Goal: Information Seeking & Learning: Learn about a topic

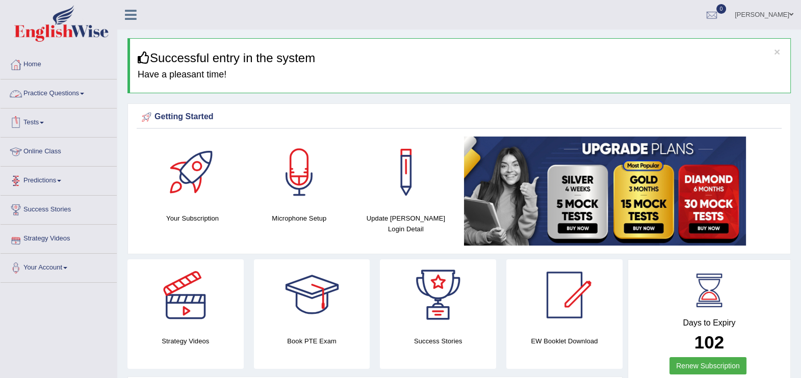
click at [47, 96] on link "Practice Questions" at bounding box center [59, 92] width 116 height 25
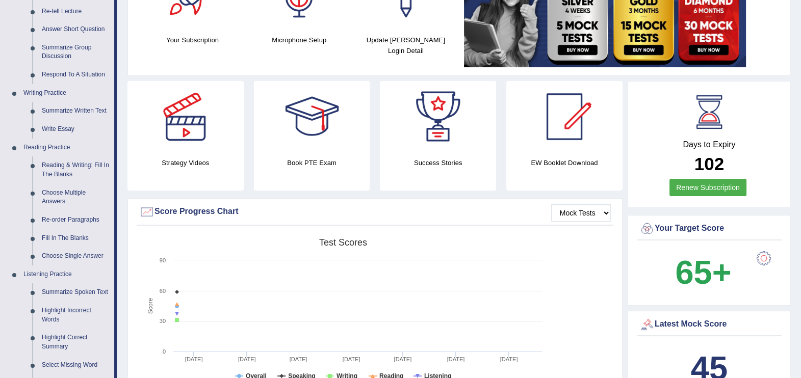
scroll to position [229, 0]
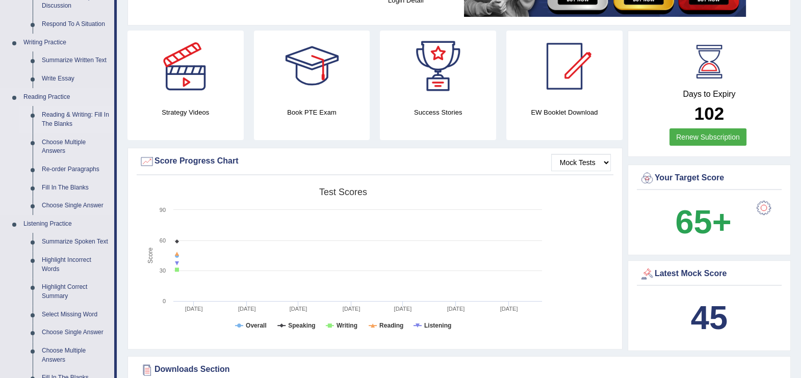
click at [83, 114] on link "Reading & Writing: Fill In The Blanks" at bounding box center [75, 119] width 77 height 27
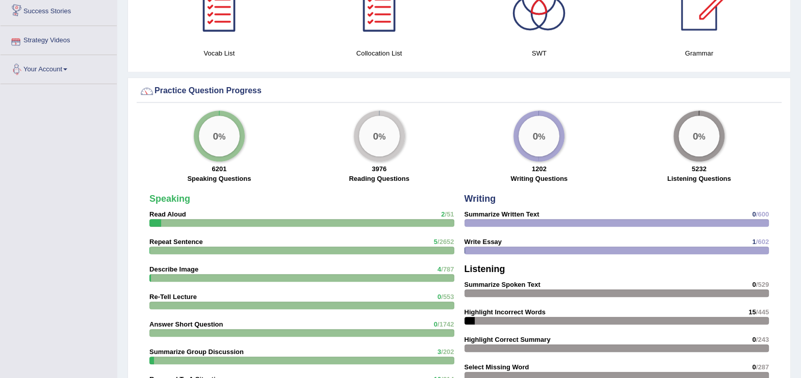
scroll to position [773, 0]
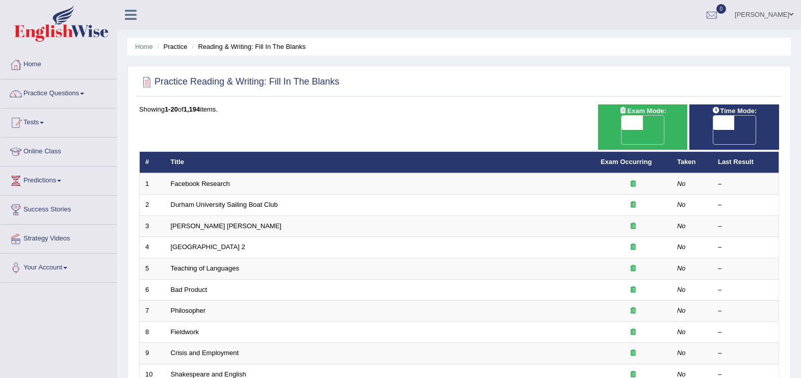
click at [801, 8] on link "[PERSON_NAME]" at bounding box center [764, 13] width 74 height 27
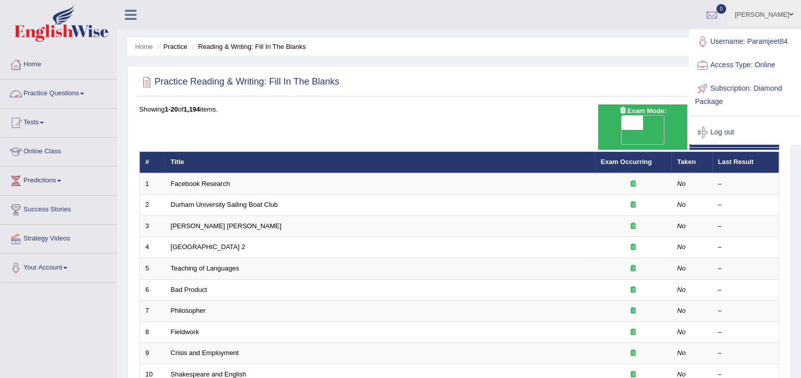
click at [49, 90] on link "Practice Questions" at bounding box center [59, 92] width 116 height 25
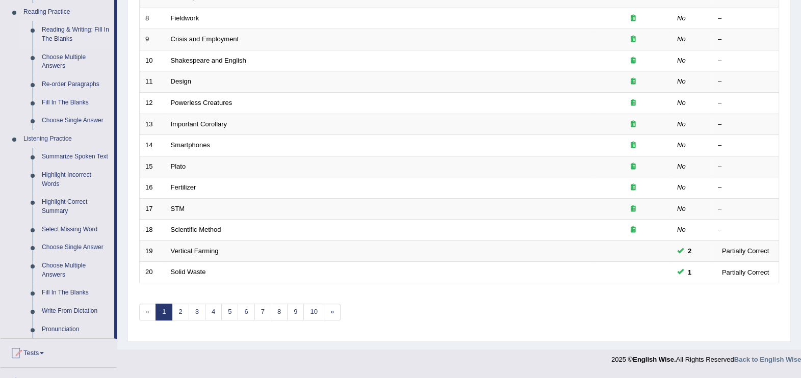
scroll to position [374, 0]
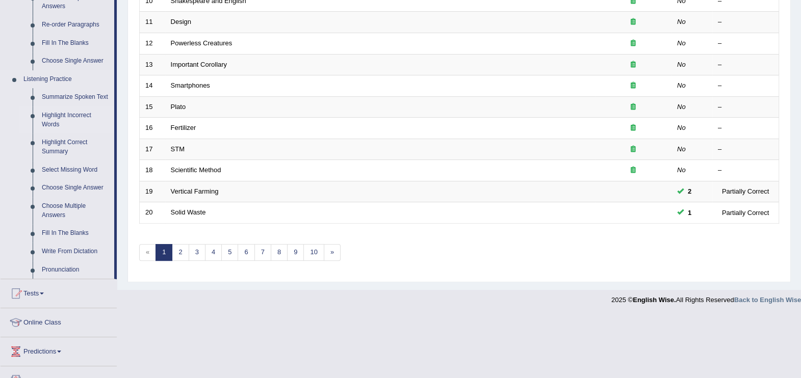
click at [74, 110] on link "Highlight Incorrect Words" at bounding box center [75, 120] width 77 height 27
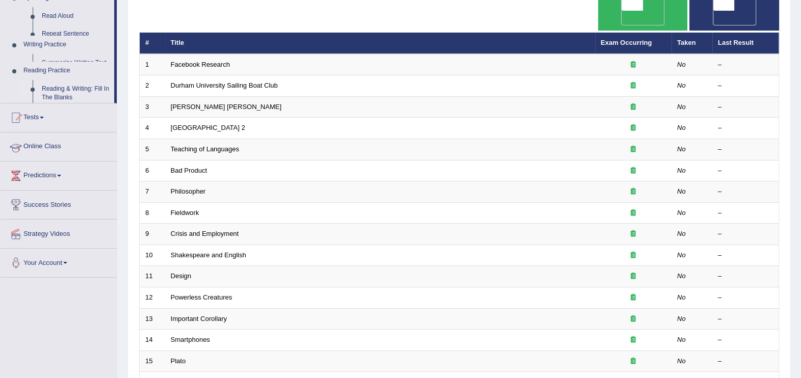
scroll to position [143, 0]
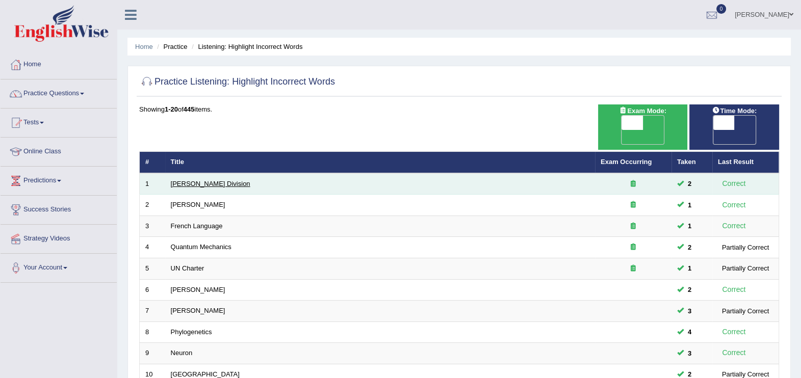
click at [190, 180] on link "[PERSON_NAME] Division" at bounding box center [211, 184] width 80 height 8
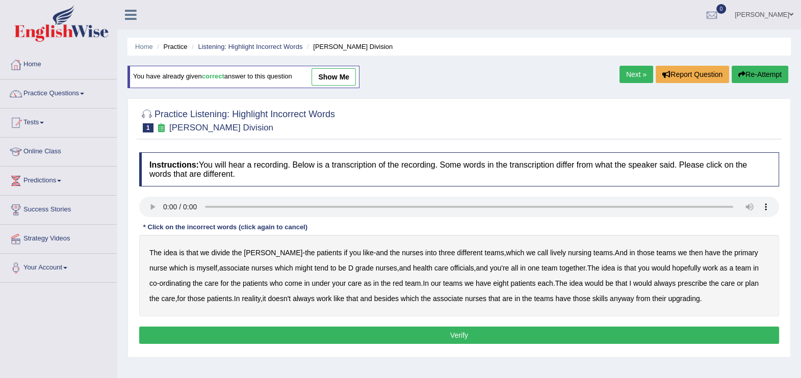
click at [550, 256] on b "lively" at bounding box center [558, 253] width 16 height 8
click at [315, 268] on b "tend" at bounding box center [322, 268] width 14 height 8
click at [450, 270] on b "officials" at bounding box center [461, 268] width 23 height 8
click at [654, 285] on b "always" at bounding box center [665, 283] width 22 height 8
click at [433, 300] on b "associate" at bounding box center [448, 299] width 30 height 8
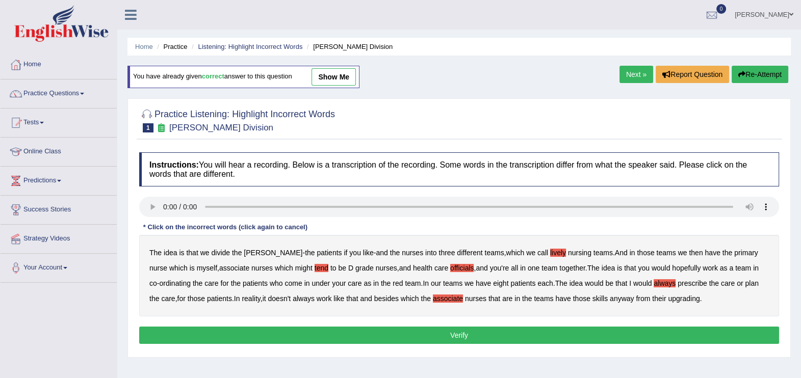
click at [668, 301] on b "upgrading" at bounding box center [684, 299] width 32 height 8
click at [479, 334] on button "Verify" at bounding box center [459, 335] width 640 height 17
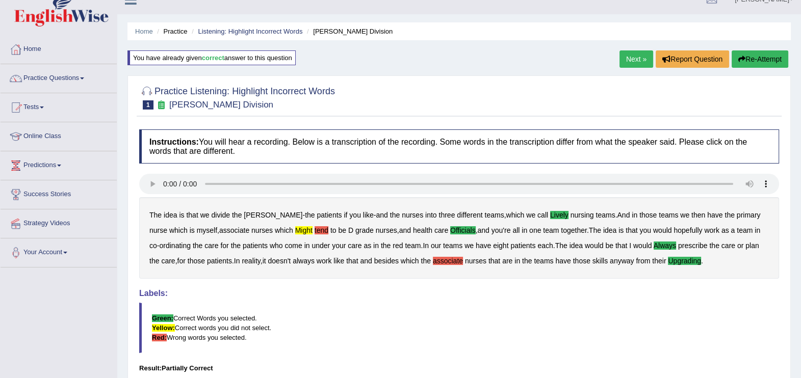
scroll to position [4, 0]
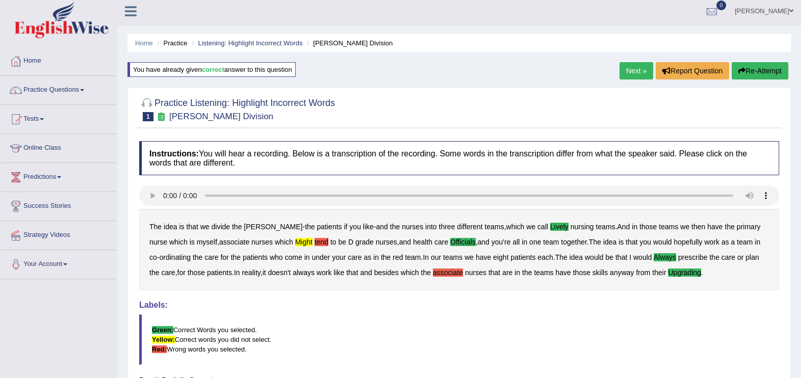
click at [757, 74] on button "Re-Attempt" at bounding box center [760, 70] width 57 height 17
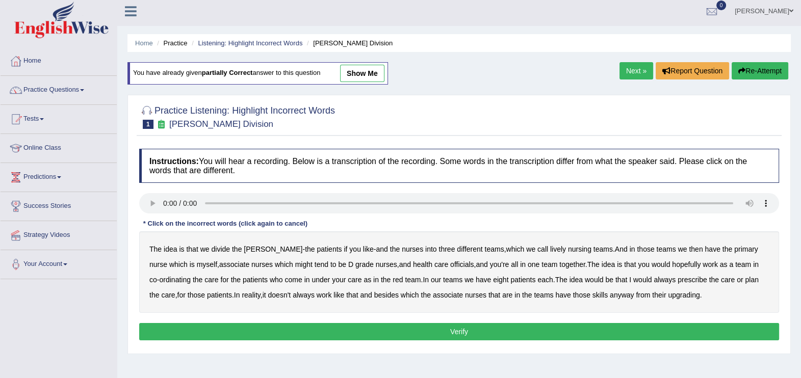
click at [550, 249] on b "lively" at bounding box center [558, 249] width 16 height 8
click at [295, 264] on b "might" at bounding box center [303, 265] width 17 height 8
click at [450, 267] on b "officials" at bounding box center [461, 265] width 23 height 8
click at [668, 297] on b "upgrading" at bounding box center [684, 295] width 32 height 8
click at [444, 329] on button "Verify" at bounding box center [459, 331] width 640 height 17
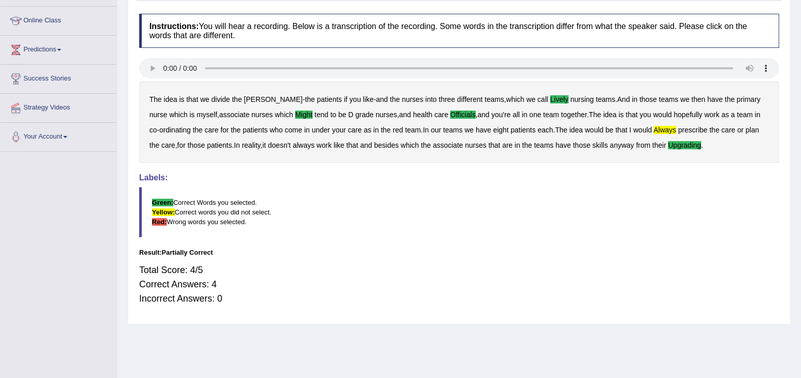
scroll to position [38, 0]
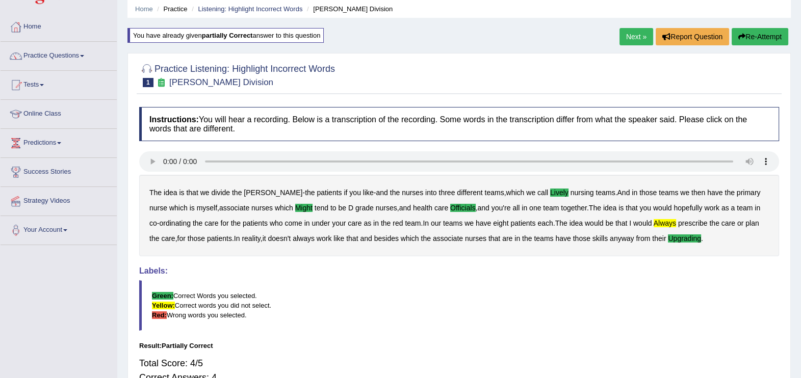
click at [635, 36] on link "Next »" at bounding box center [637, 36] width 34 height 17
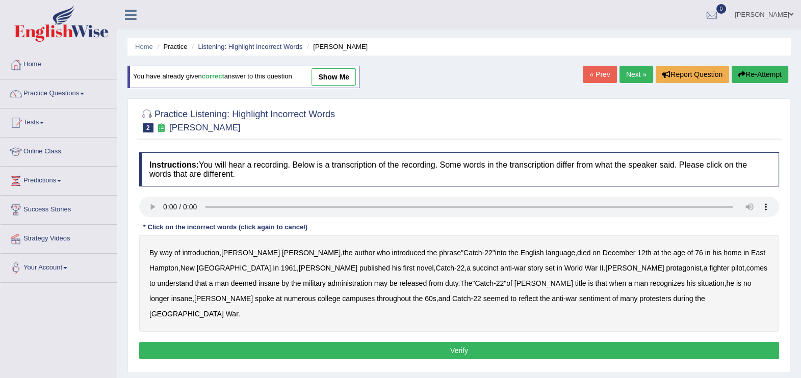
click at [473, 267] on b "succinct" at bounding box center [486, 268] width 26 height 8
click at [328, 280] on b "administration" at bounding box center [350, 283] width 44 height 8
click at [698, 284] on b "situation" at bounding box center [711, 283] width 27 height 8
click at [519, 298] on b "reflect" at bounding box center [528, 299] width 19 height 8
click at [473, 270] on b "succinct" at bounding box center [486, 268] width 26 height 8
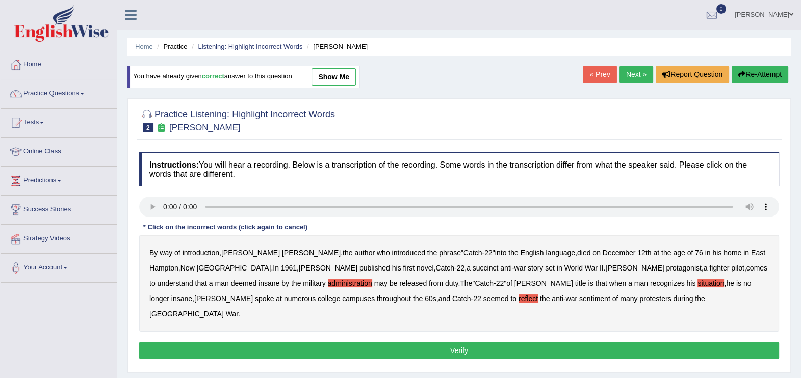
click at [441, 342] on button "Verify" at bounding box center [459, 350] width 640 height 17
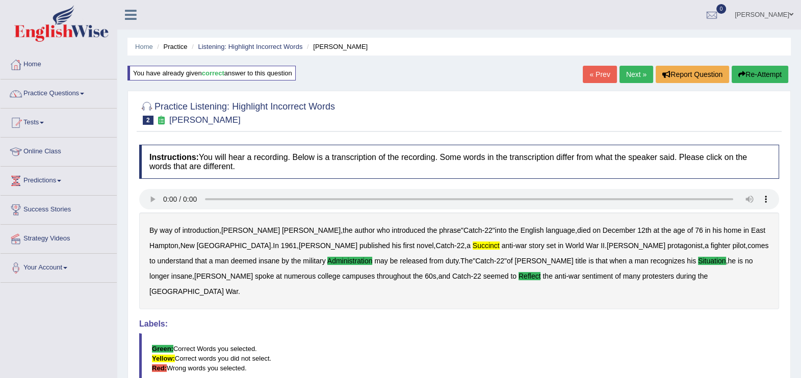
click at [473, 247] on b "succinct" at bounding box center [486, 246] width 27 height 8
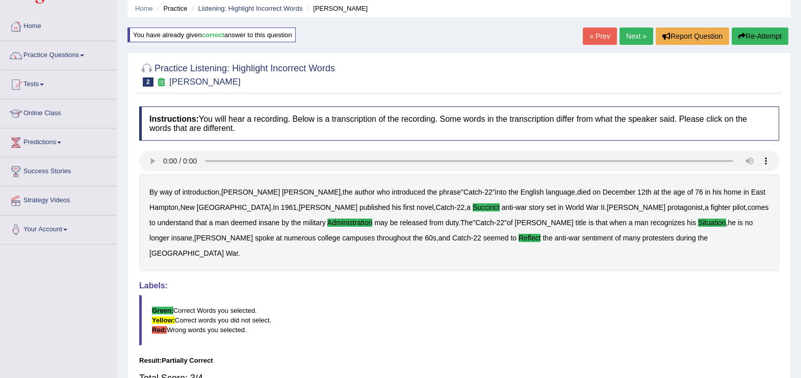
scroll to position [25, 0]
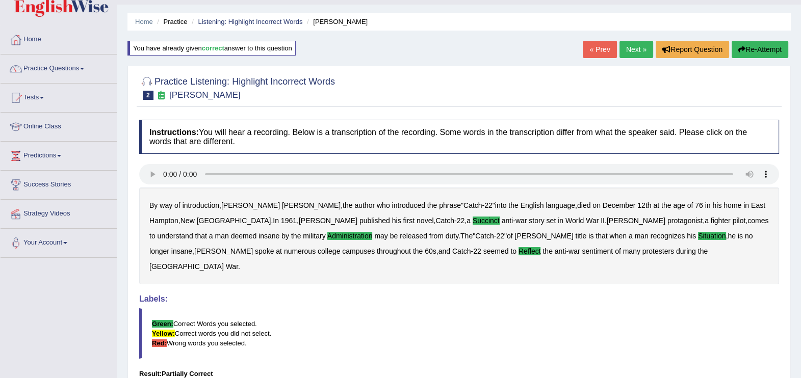
click at [751, 49] on button "Re-Attempt" at bounding box center [760, 49] width 57 height 17
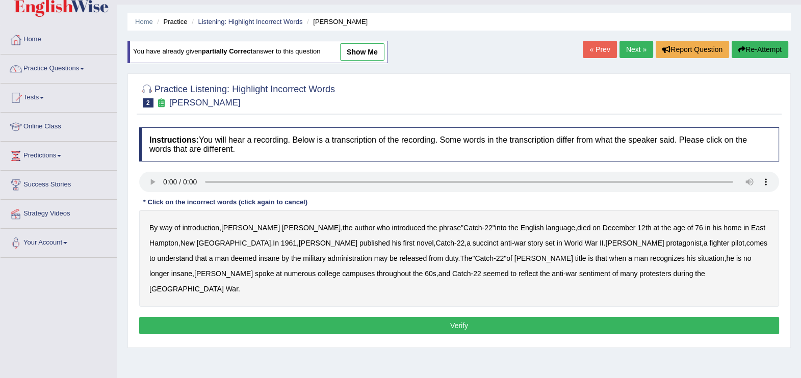
scroll to position [25, 0]
click at [535, 196] on div "Instructions: You will hear a recording. Below is a transcription of the record…" at bounding box center [459, 232] width 645 height 220
click at [473, 245] on b "succinct" at bounding box center [486, 243] width 26 height 8
click at [328, 256] on b "administration" at bounding box center [350, 258] width 44 height 8
click at [698, 260] on b "situation" at bounding box center [711, 258] width 27 height 8
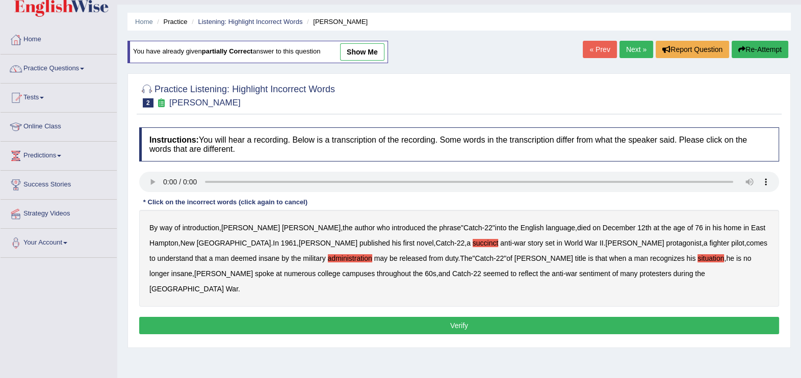
click at [519, 275] on b "reflect" at bounding box center [528, 274] width 19 height 8
click at [474, 317] on button "Verify" at bounding box center [459, 325] width 640 height 17
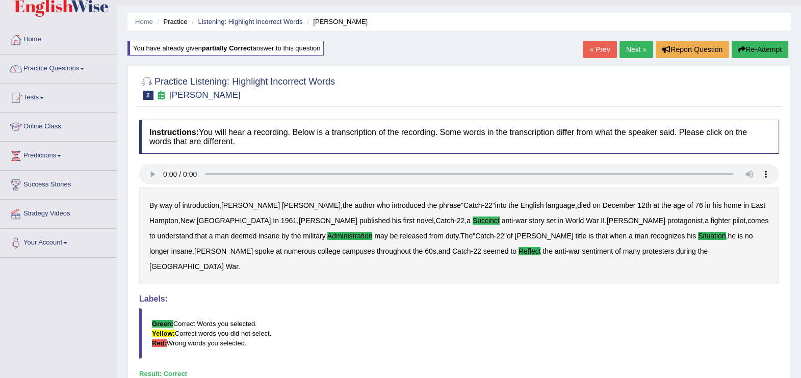
click at [627, 51] on link "Next »" at bounding box center [637, 49] width 34 height 17
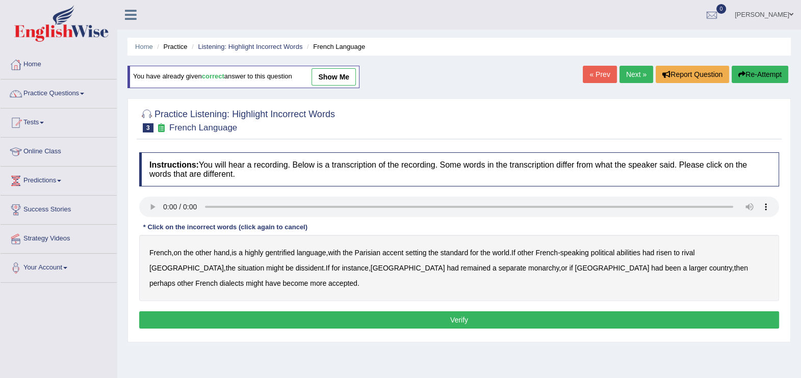
click at [285, 254] on b "gentrified" at bounding box center [280, 253] width 30 height 8
click at [634, 254] on b "abilities" at bounding box center [629, 253] width 24 height 8
click at [296, 271] on b "dissident" at bounding box center [310, 268] width 28 height 8
click at [528, 266] on b "monarchy" at bounding box center [543, 268] width 31 height 8
click at [489, 312] on button "Verify" at bounding box center [459, 320] width 640 height 17
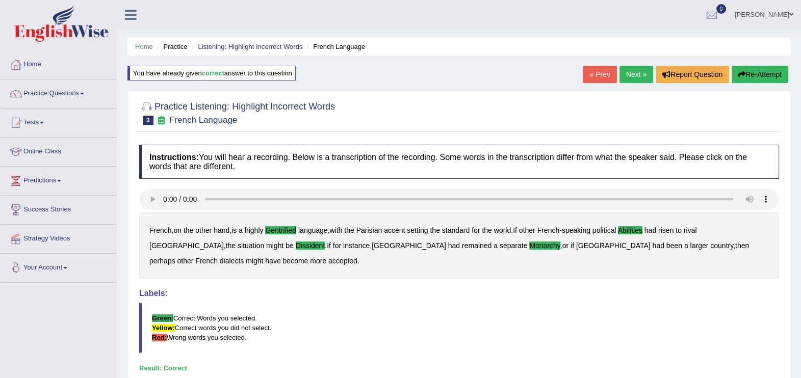
click at [634, 78] on link "Next »" at bounding box center [637, 74] width 34 height 17
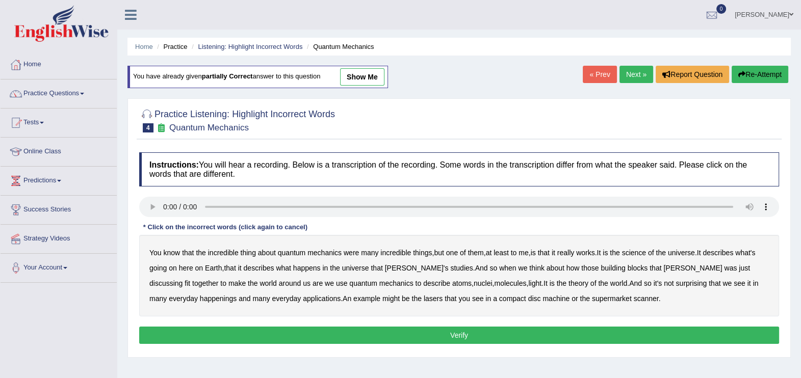
click at [646, 255] on b "science" at bounding box center [634, 253] width 24 height 8
click at [200, 301] on b "happenings" at bounding box center [218, 299] width 37 height 8
click at [543, 301] on b "machine" at bounding box center [556, 299] width 27 height 8
click at [56, 94] on link "Practice Questions" at bounding box center [59, 92] width 116 height 25
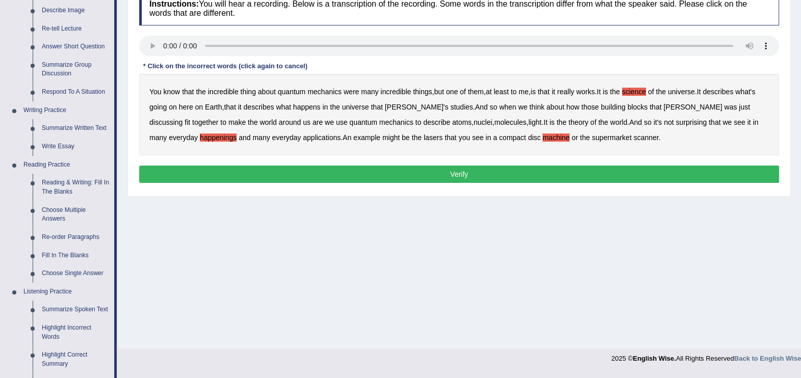
scroll to position [153, 0]
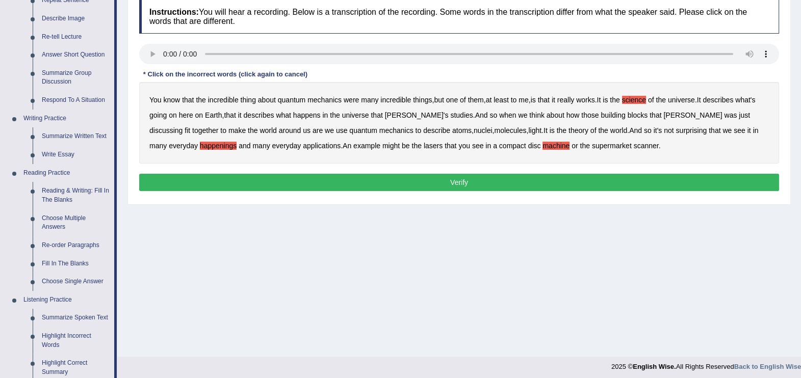
click at [503, 185] on button "Verify" at bounding box center [459, 182] width 640 height 17
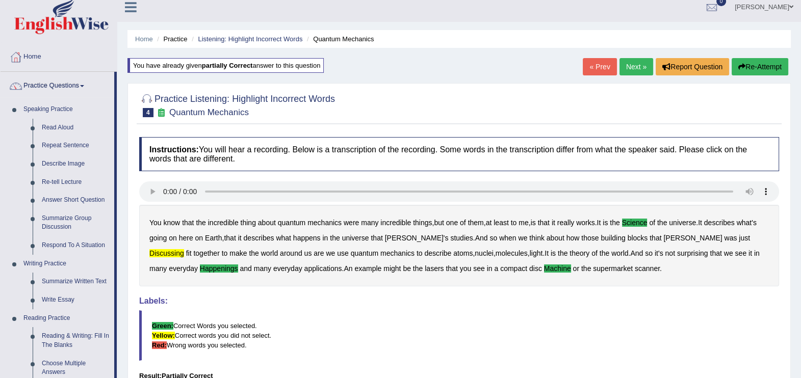
scroll to position [0, 0]
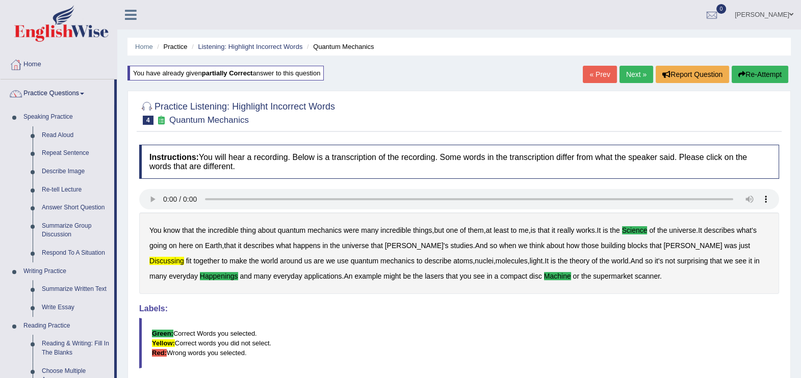
click at [635, 72] on link "Next »" at bounding box center [637, 74] width 34 height 17
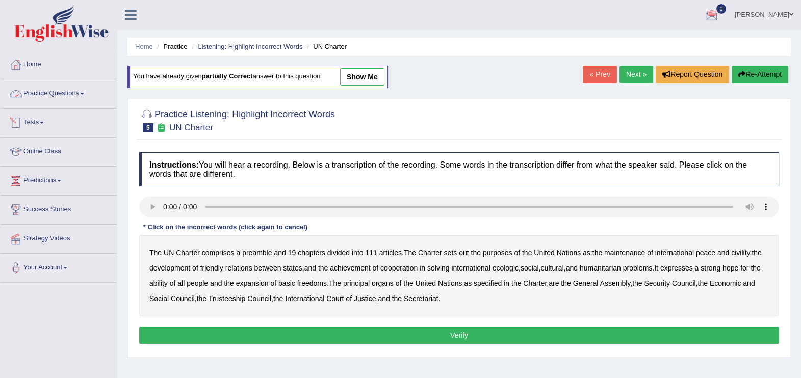
click at [86, 91] on link "Practice Questions" at bounding box center [59, 92] width 116 height 25
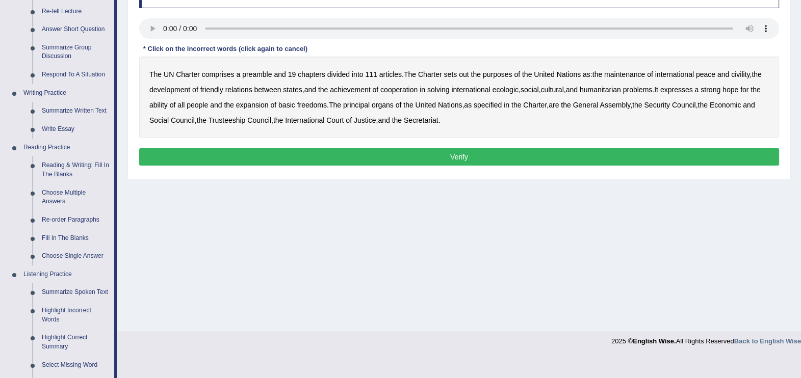
scroll to position [127, 0]
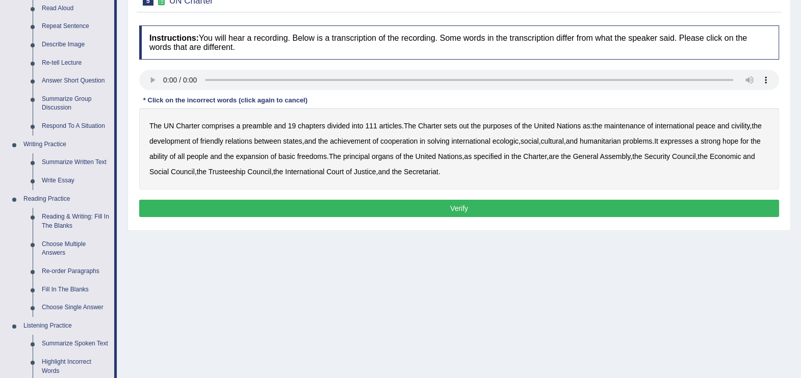
click at [744, 127] on b "civility" at bounding box center [740, 126] width 18 height 8
click at [507, 142] on b "ecologic" at bounding box center [506, 141] width 26 height 8
click at [168, 157] on b "ability" at bounding box center [158, 156] width 18 height 8
click at [409, 211] on button "Verify" at bounding box center [459, 208] width 640 height 17
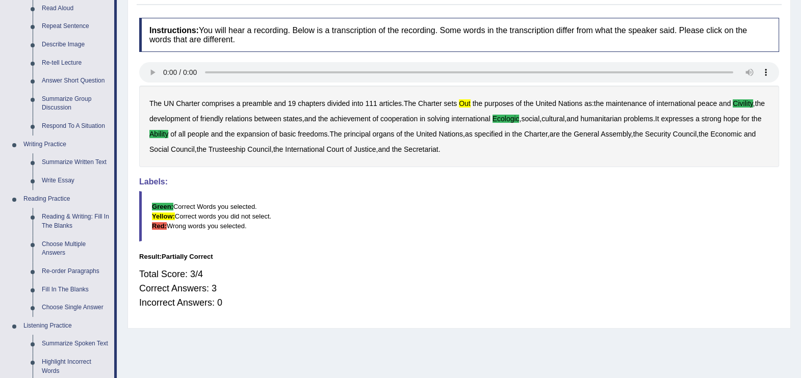
click at [464, 102] on b "out" at bounding box center [465, 103] width 12 height 8
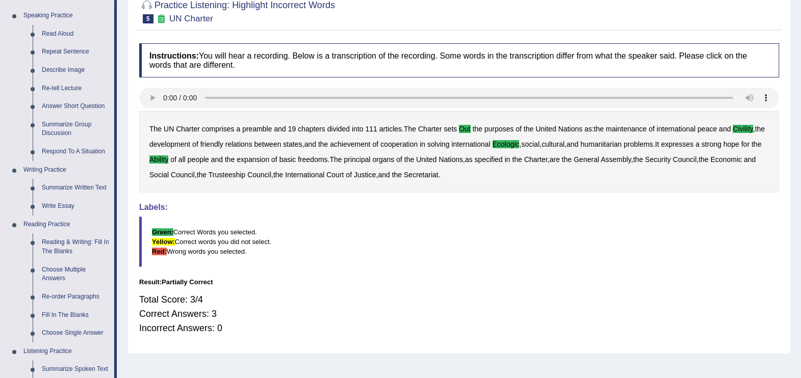
scroll to position [76, 0]
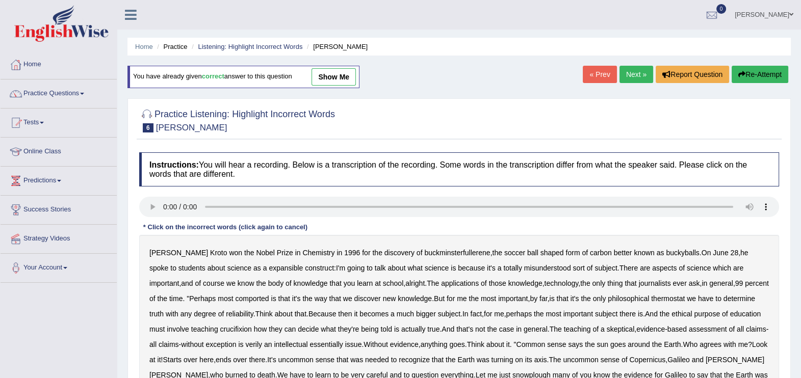
click at [326, 76] on link "show me" at bounding box center [334, 76] width 44 height 17
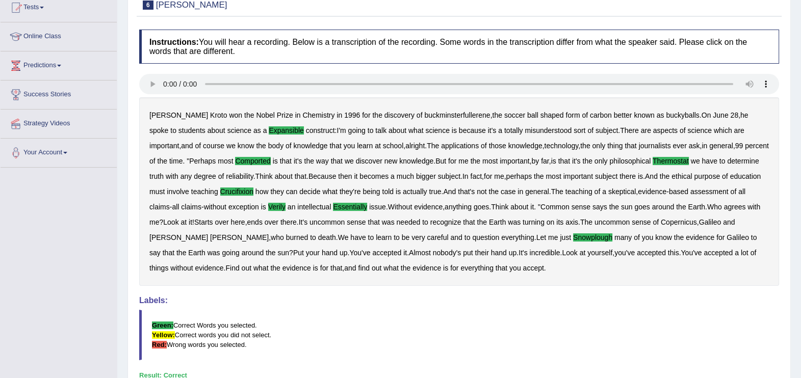
scroll to position [127, 0]
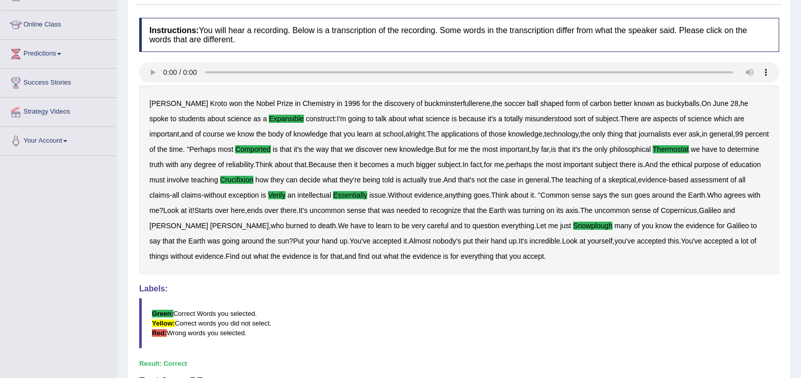
drag, startPoint x: 804, startPoint y: 369, endPoint x: 456, endPoint y: 333, distance: 349.7
click at [456, 333] on blockquote "Green: Correct Words you selected. Yellow: Correct words you did not select. Re…" at bounding box center [459, 323] width 640 height 50
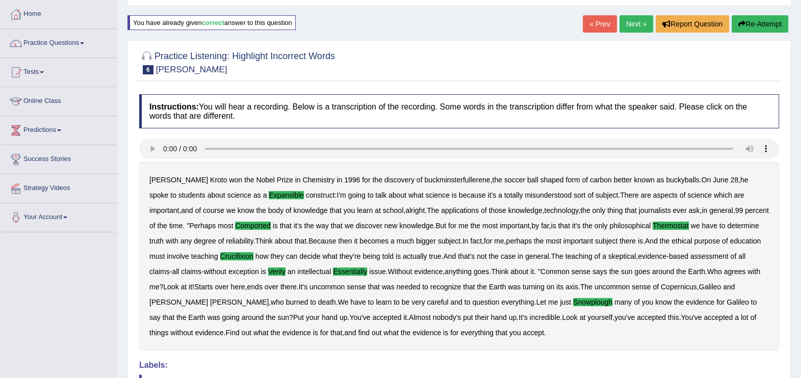
scroll to position [0, 0]
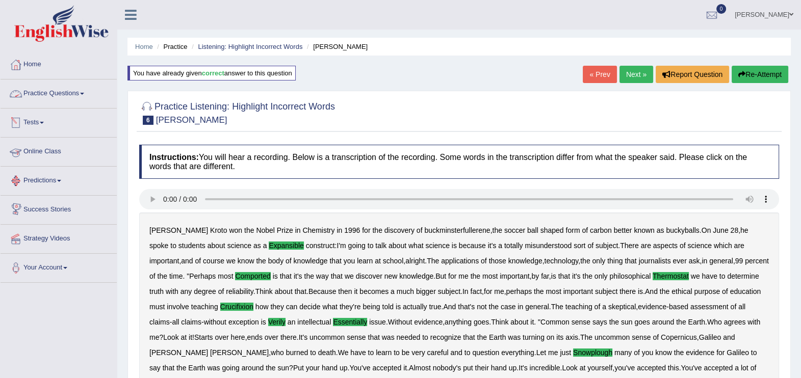
click at [44, 97] on link "Practice Questions" at bounding box center [59, 92] width 116 height 25
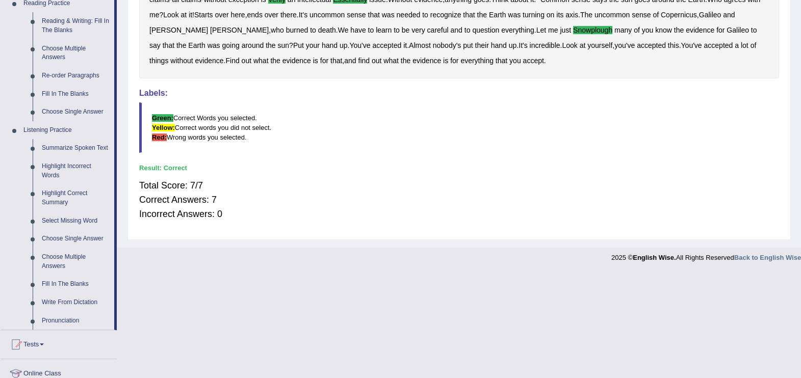
scroll to position [365, 0]
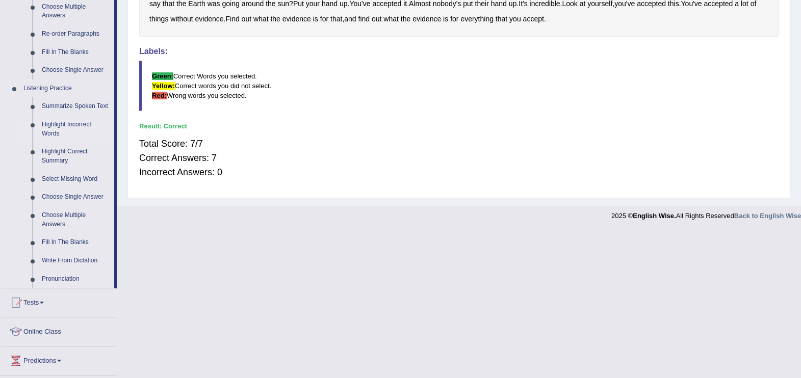
click at [49, 126] on link "Highlight Incorrect Words" at bounding box center [75, 129] width 77 height 27
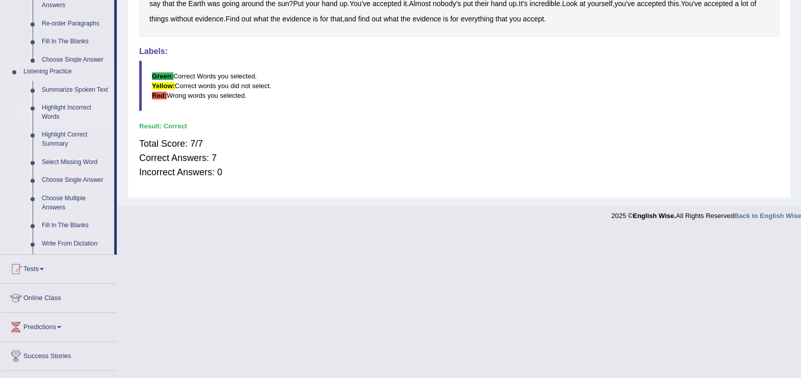
scroll to position [217, 0]
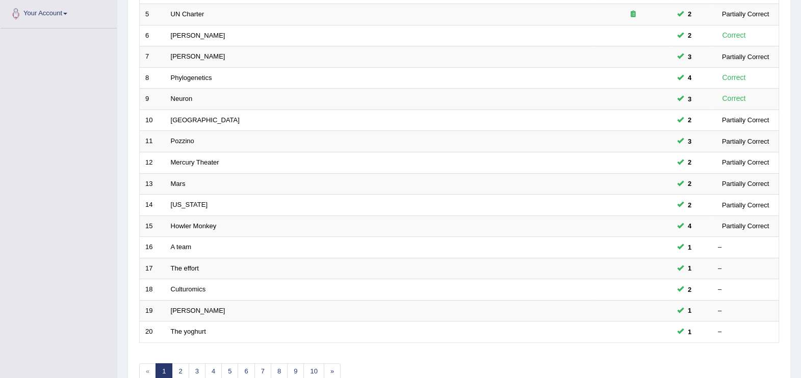
scroll to position [294, 0]
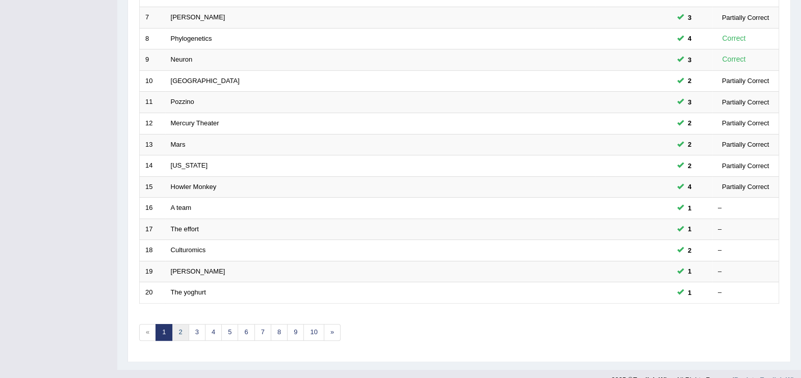
drag, startPoint x: 178, startPoint y: 313, endPoint x: 181, endPoint y: 323, distance: 10.0
click at [181, 324] on link "2" at bounding box center [180, 332] width 17 height 17
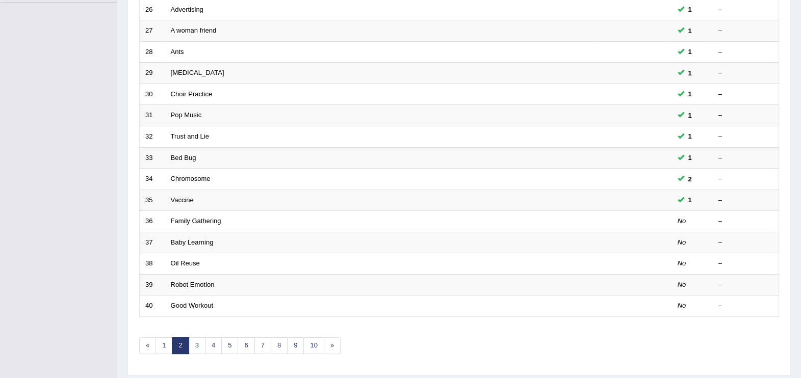
scroll to position [294, 0]
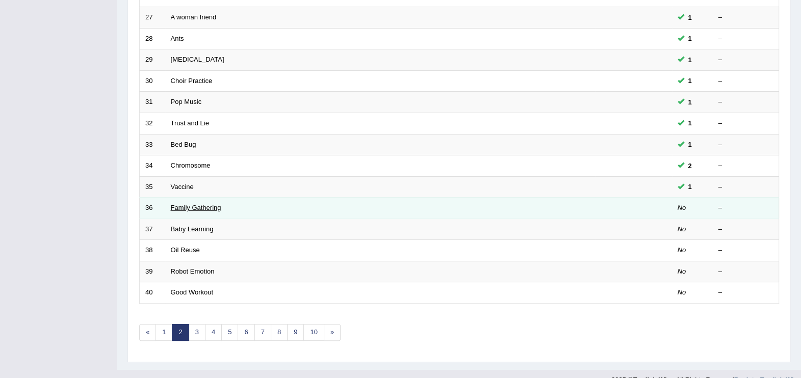
click at [185, 204] on link "Family Gathering" at bounding box center [196, 208] width 50 height 8
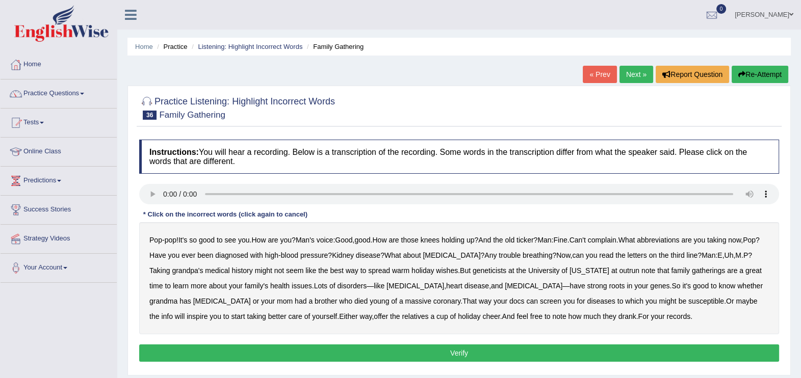
click at [671, 242] on b "abbreviations" at bounding box center [658, 240] width 42 height 8
click at [619, 273] on b "outrun" at bounding box center [629, 271] width 20 height 8
click at [688, 302] on b "susceptible" at bounding box center [706, 301] width 36 height 8
click at [519, 349] on button "Verify" at bounding box center [459, 353] width 640 height 17
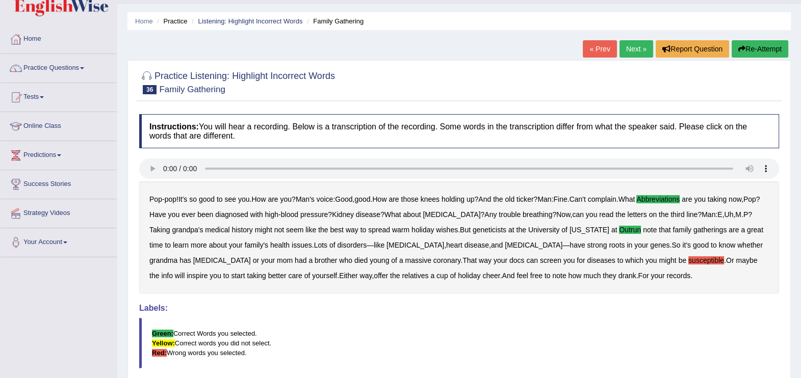
scroll to position [25, 0]
click at [762, 48] on button "Re-Attempt" at bounding box center [760, 49] width 57 height 17
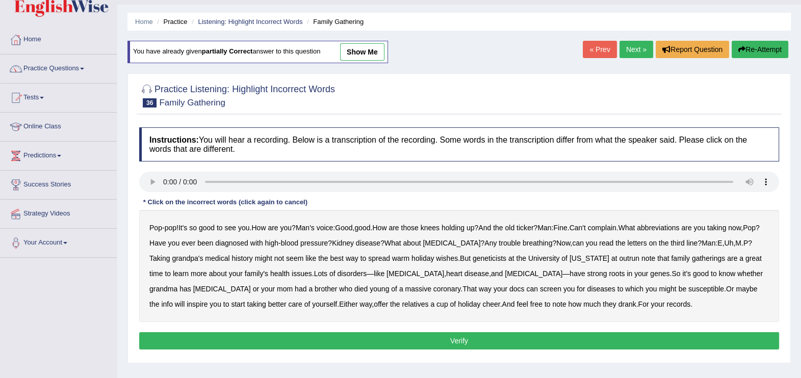
click at [662, 226] on b "abbreviations" at bounding box center [658, 228] width 42 height 8
click at [619, 257] on b "outrun" at bounding box center [629, 258] width 20 height 8
click at [531, 343] on button "Verify" at bounding box center [459, 341] width 640 height 17
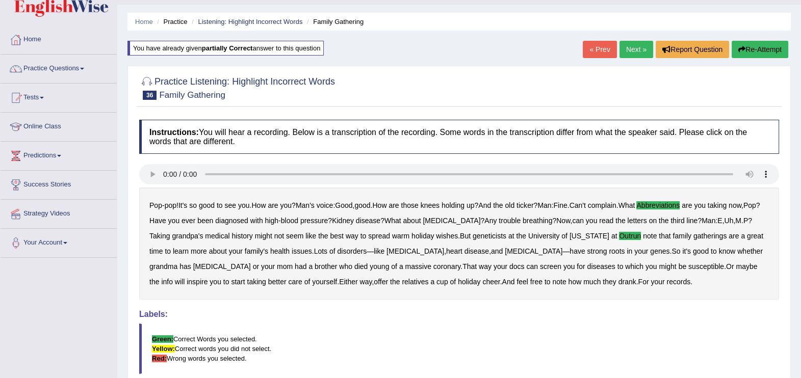
click at [634, 48] on link "Next »" at bounding box center [637, 49] width 34 height 17
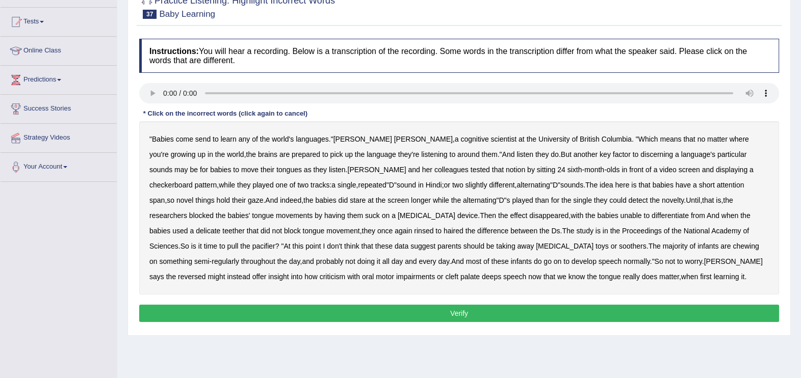
scroll to position [101, 0]
click at [203, 140] on b "send" at bounding box center [202, 139] width 15 height 8
click at [220, 226] on b "delicate" at bounding box center [208, 230] width 24 height 8
click at [206, 272] on b "reversed" at bounding box center [192, 276] width 28 height 8
click at [346, 272] on b "criticism" at bounding box center [333, 276] width 26 height 8
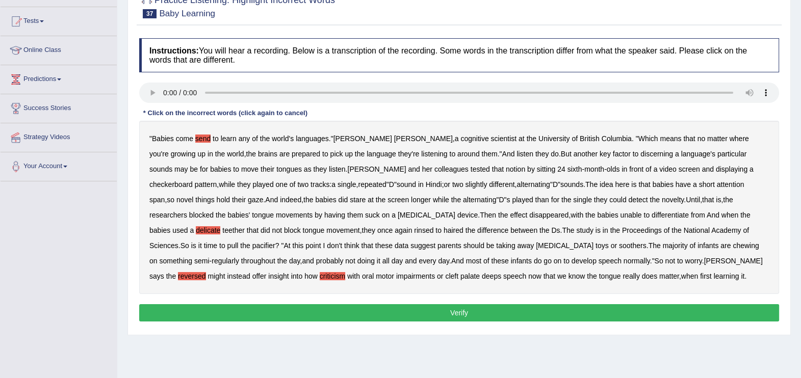
click at [498, 311] on button "Verify" at bounding box center [459, 312] width 640 height 17
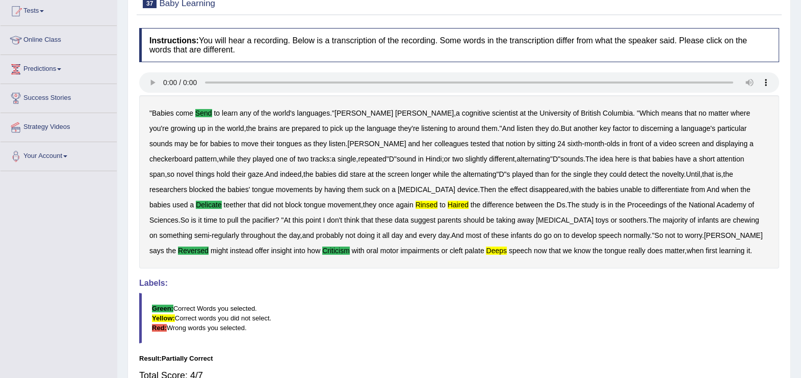
scroll to position [69, 0]
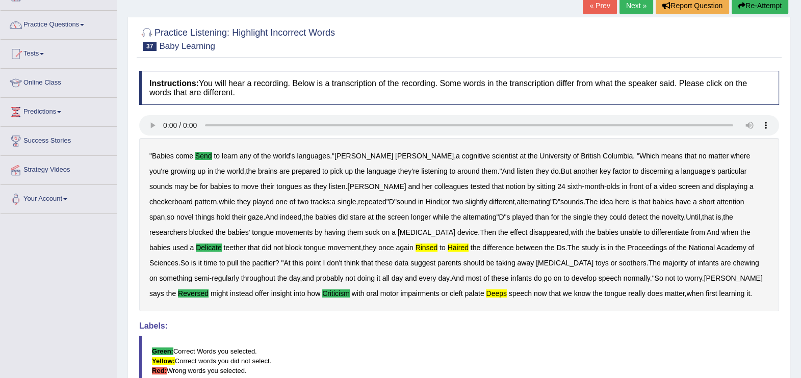
click at [756, 5] on button "Re-Attempt" at bounding box center [760, 5] width 57 height 17
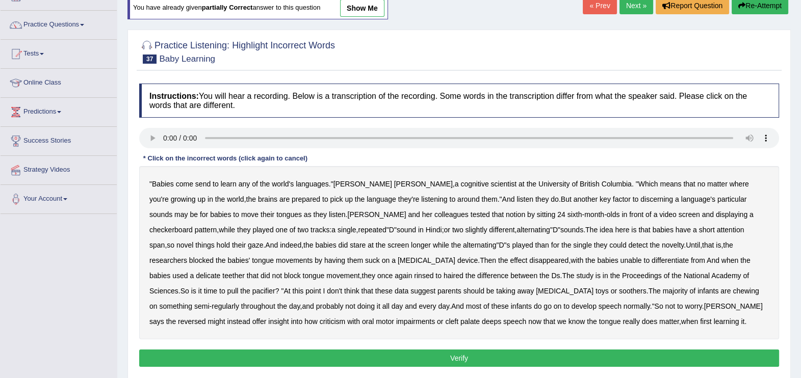
click at [201, 185] on b "send" at bounding box center [202, 184] width 15 height 8
click at [457, 198] on b "around" at bounding box center [468, 199] width 22 height 8
click at [457, 200] on b "around" at bounding box center [468, 199] width 22 height 8
click at [609, 244] on b "could" at bounding box center [617, 245] width 17 height 8
click at [220, 272] on b "delicate" at bounding box center [208, 276] width 24 height 8
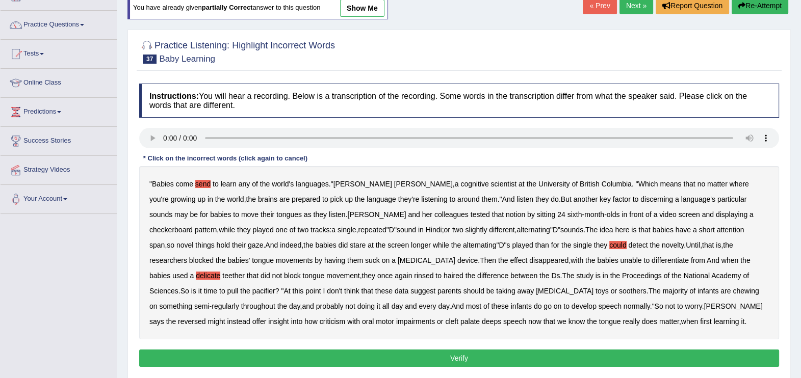
click at [414, 273] on b "rinsed" at bounding box center [423, 276] width 19 height 8
click at [346, 318] on b "criticism" at bounding box center [333, 322] width 26 height 8
click at [461, 321] on b "palate" at bounding box center [470, 322] width 19 height 8
click at [482, 320] on b "deeps" at bounding box center [491, 322] width 19 height 8
click at [275, 316] on div "" Babies come send to learn any of the world's languages ." Alison Bruderer , a…" at bounding box center [459, 252] width 640 height 173
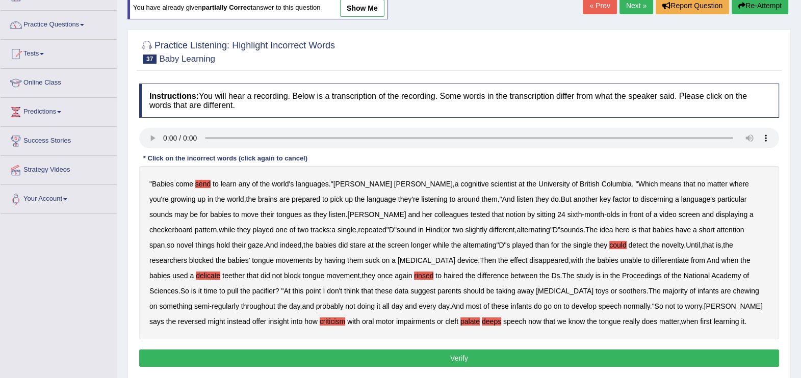
click at [274, 316] on div "" Babies come send to learn any of the world's languages ." Alison Bruderer , a…" at bounding box center [459, 252] width 640 height 173
click at [461, 318] on b "palate" at bounding box center [470, 322] width 19 height 8
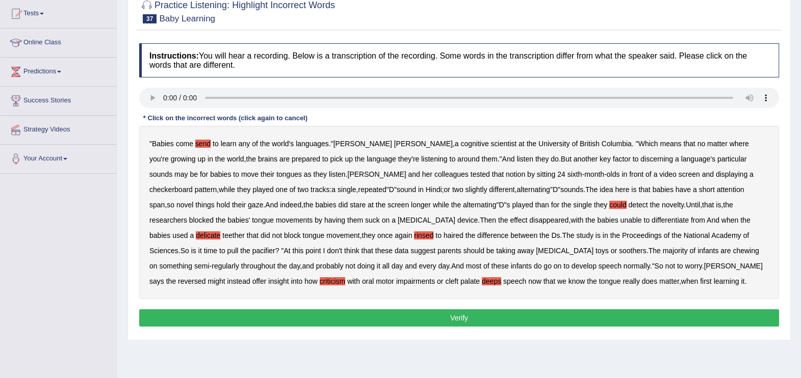
scroll to position [120, 0]
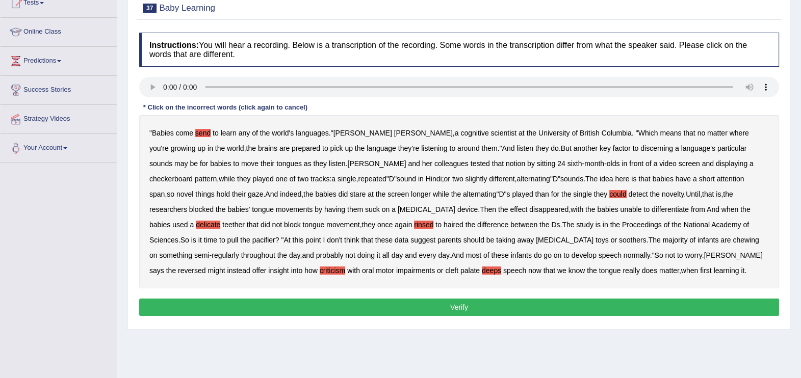
click at [499, 305] on button "Verify" at bounding box center [459, 307] width 640 height 17
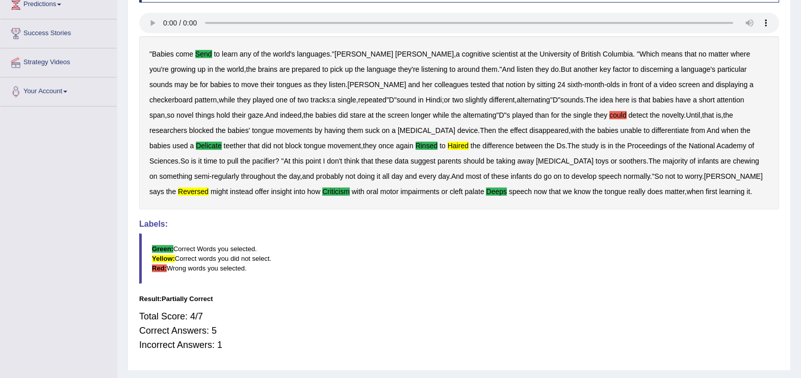
scroll to position [168, 0]
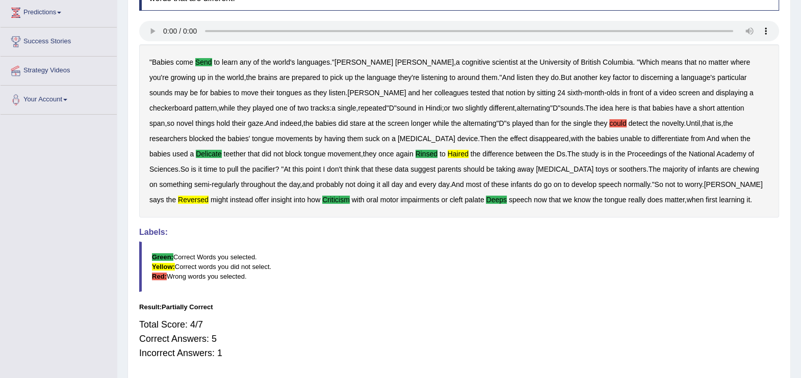
click at [609, 122] on b "could" at bounding box center [617, 123] width 17 height 8
click at [448, 150] on b "haired" at bounding box center [458, 154] width 21 height 8
click at [448, 157] on b "haired" at bounding box center [458, 154] width 21 height 8
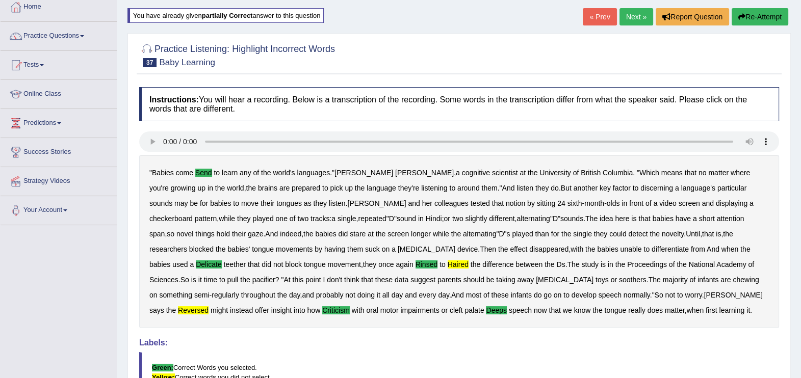
scroll to position [0, 0]
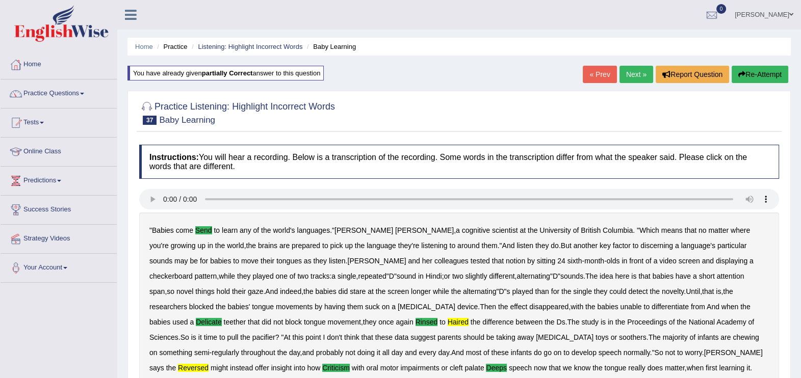
click at [639, 75] on link "Next »" at bounding box center [637, 74] width 34 height 17
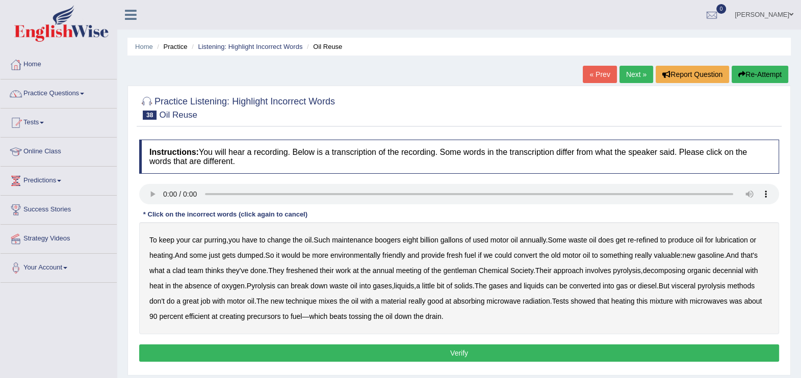
click at [388, 243] on b "boogers" at bounding box center [388, 240] width 26 height 8
click at [181, 268] on b "clad" at bounding box center [178, 271] width 13 height 8
click at [470, 271] on b "gentleman" at bounding box center [459, 271] width 33 height 8
click at [468, 267] on b "gentleman" at bounding box center [459, 271] width 33 height 8
click at [457, 268] on b "gentleman" at bounding box center [459, 271] width 33 height 8
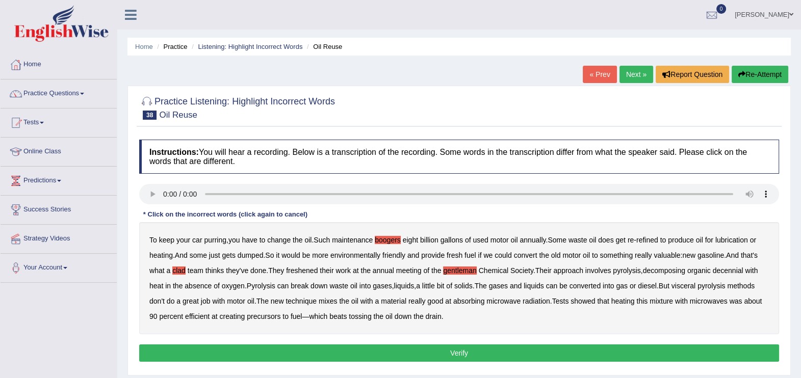
click at [695, 286] on b "visceral" at bounding box center [684, 286] width 24 height 8
click at [266, 318] on b "precursors" at bounding box center [264, 317] width 34 height 8
click at [254, 317] on b "precursors" at bounding box center [264, 317] width 34 height 8
click at [428, 349] on button "Verify" at bounding box center [459, 353] width 640 height 17
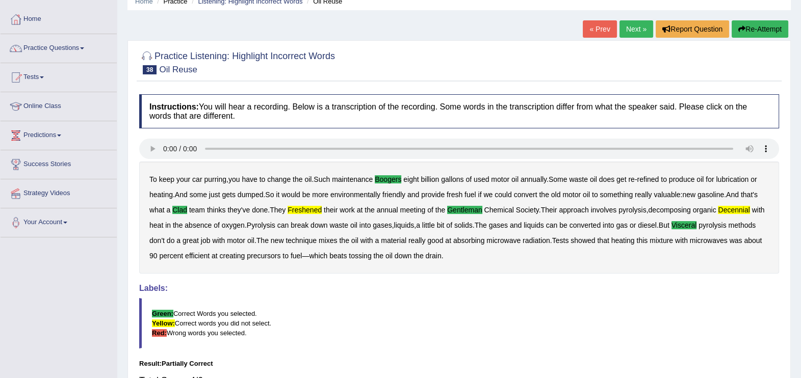
scroll to position [34, 0]
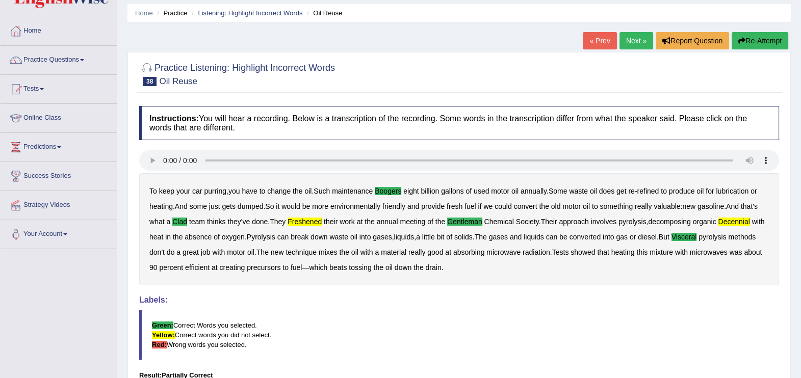
click at [768, 38] on button "Re-Attempt" at bounding box center [760, 40] width 57 height 17
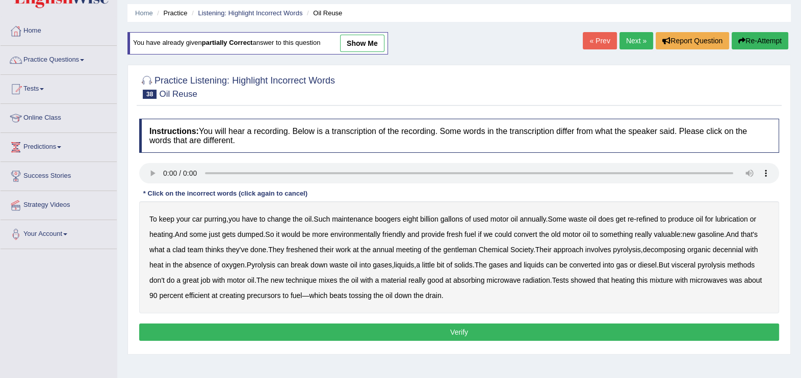
click at [384, 217] on b "boogers" at bounding box center [388, 219] width 26 height 8
click at [311, 247] on b "freshened" at bounding box center [302, 250] width 32 height 8
click at [464, 247] on b "gentleman" at bounding box center [459, 250] width 33 height 8
click at [728, 247] on b "decennial" at bounding box center [728, 250] width 31 height 8
click at [689, 263] on b "visceral" at bounding box center [684, 265] width 24 height 8
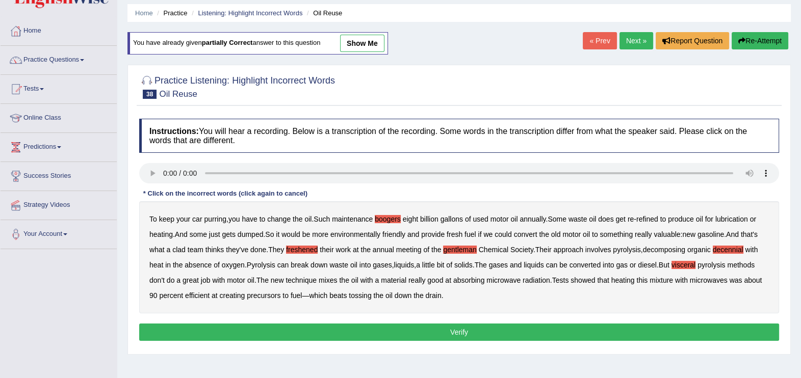
click at [271, 295] on b "precursors" at bounding box center [264, 296] width 34 height 8
click at [270, 296] on b "precursors" at bounding box center [264, 296] width 34 height 8
click at [445, 328] on button "Verify" at bounding box center [459, 332] width 640 height 17
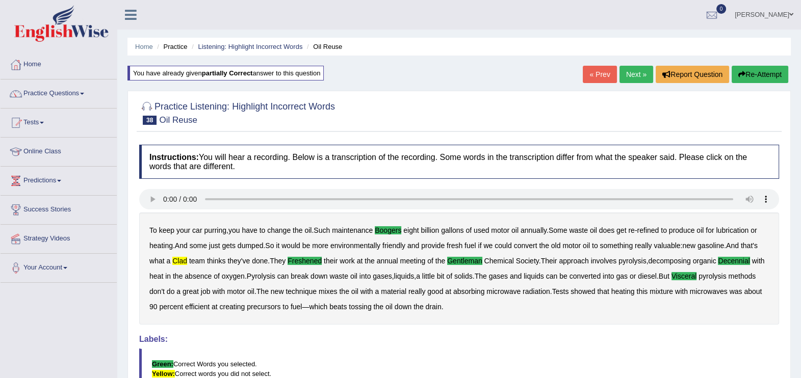
click at [638, 71] on link "Next »" at bounding box center [637, 74] width 34 height 17
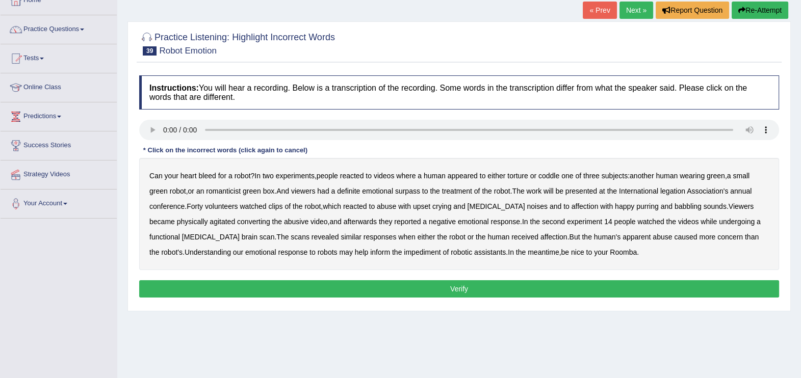
scroll to position [76, 0]
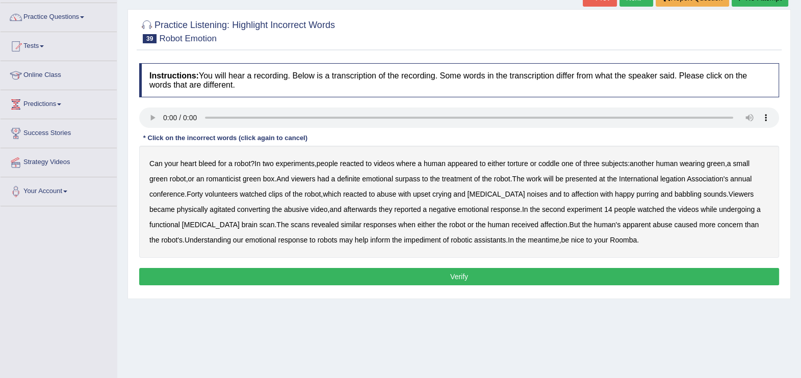
click at [233, 178] on b "romanticist" at bounding box center [223, 179] width 35 height 8
click at [681, 178] on b "legation" at bounding box center [672, 179] width 25 height 8
click at [237, 209] on b "converting" at bounding box center [253, 210] width 33 height 8
click at [404, 239] on b "impediment" at bounding box center [422, 240] width 37 height 8
click at [528, 271] on button "Verify" at bounding box center [459, 276] width 640 height 17
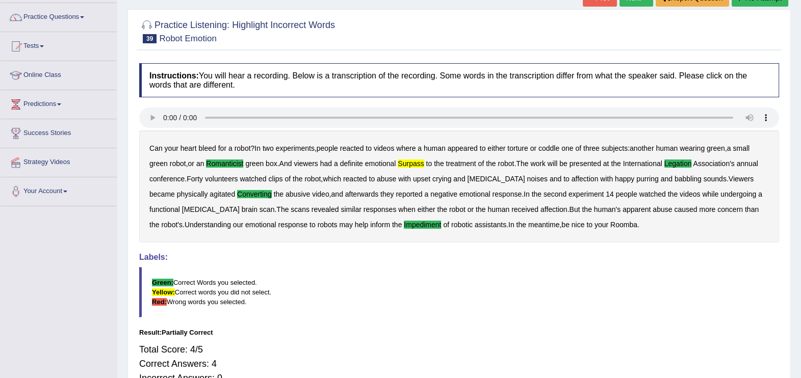
scroll to position [50, 0]
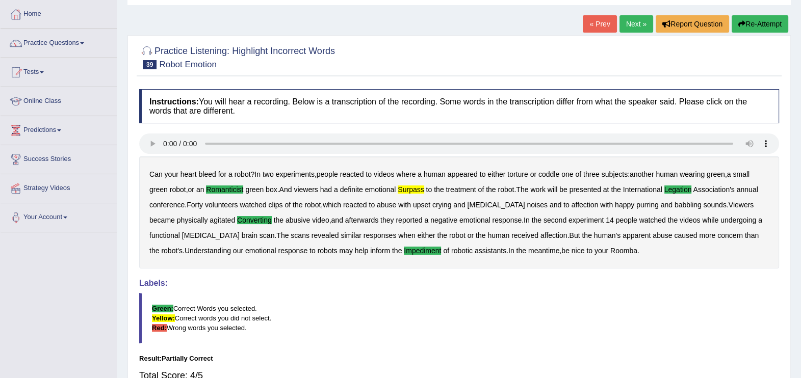
click at [628, 23] on link "Next »" at bounding box center [637, 23] width 34 height 17
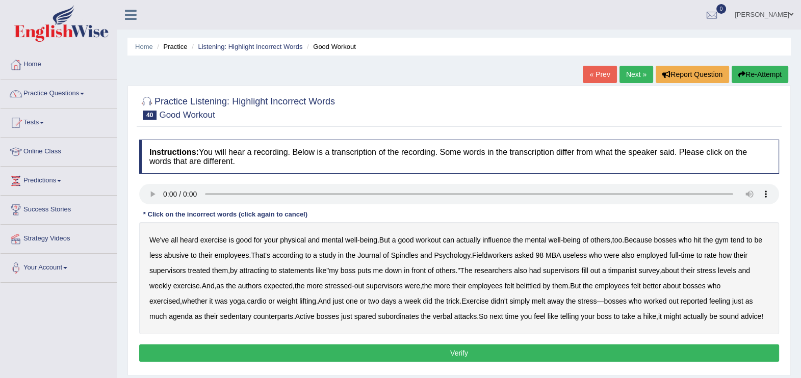
click at [413, 258] on b "Spindles" at bounding box center [405, 255] width 28 height 8
click at [485, 256] on b "Fieldworkers" at bounding box center [492, 255] width 40 height 8
click at [250, 269] on b "attracting" at bounding box center [255, 271] width 30 height 8
click at [627, 270] on b "timpanist" at bounding box center [622, 271] width 29 height 8
click at [169, 315] on b "agenda" at bounding box center [181, 317] width 24 height 8
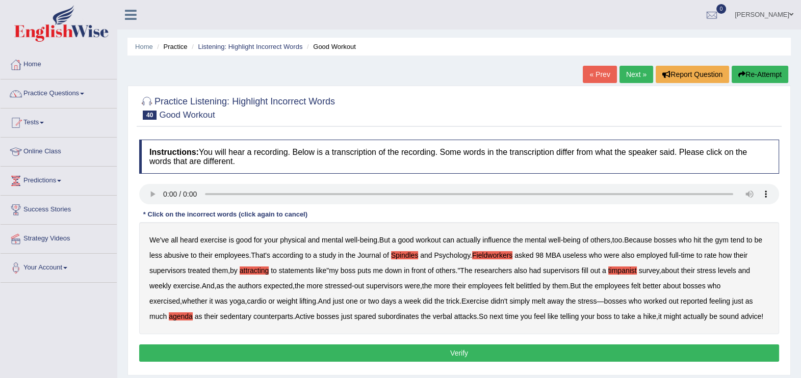
click at [582, 341] on div "Instructions: You will hear a recording. Below is a transcription of the record…" at bounding box center [459, 253] width 645 height 236
click at [481, 347] on button "Verify" at bounding box center [459, 353] width 640 height 17
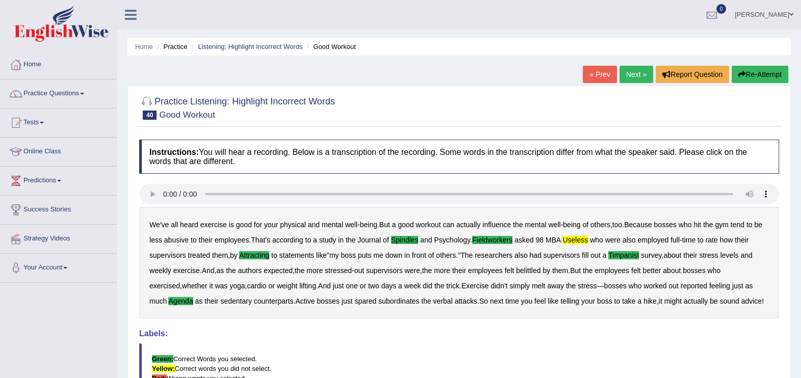
click at [637, 75] on link "Next »" at bounding box center [637, 74] width 34 height 17
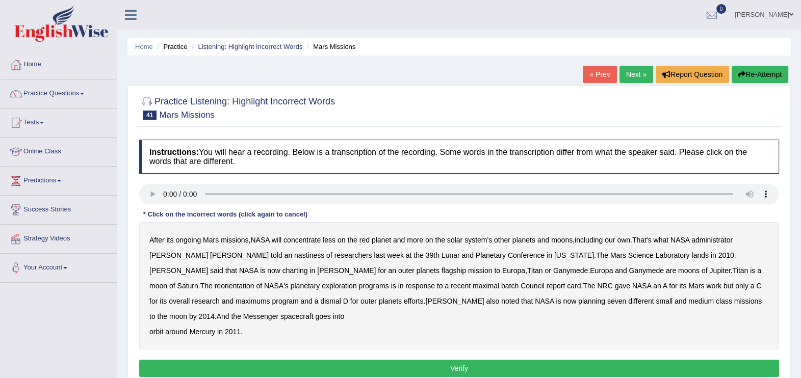
click at [294, 255] on b "nastiness" at bounding box center [309, 255] width 30 height 8
click at [308, 267] on b "charting" at bounding box center [295, 271] width 25 height 8
click at [553, 273] on b "Ganymede" at bounding box center [570, 271] width 35 height 8
click at [405, 286] on b "response" at bounding box center [420, 286] width 30 height 8
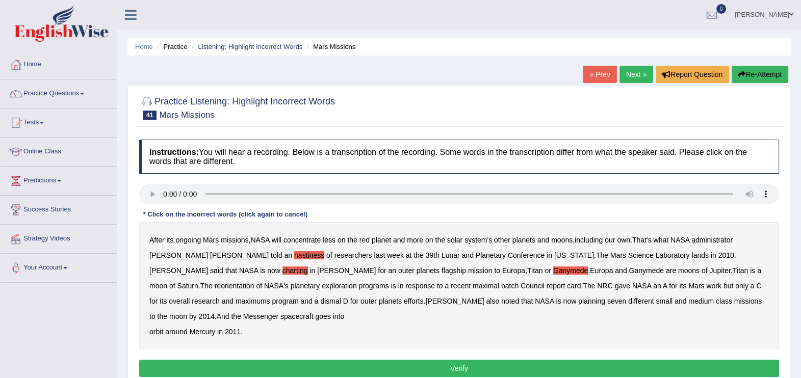
click at [359, 285] on b "programs" at bounding box center [374, 286] width 30 height 8
click at [270, 297] on b "maximums" at bounding box center [253, 301] width 35 height 8
click at [359, 283] on b "programs" at bounding box center [374, 286] width 30 height 8
click at [473, 285] on b "maximal" at bounding box center [486, 286] width 27 height 8
click at [501, 286] on b "batch" at bounding box center [509, 286] width 17 height 8
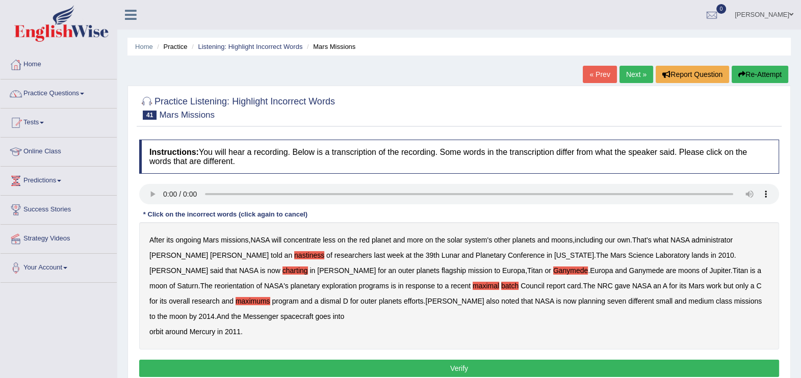
click at [438, 360] on button "Verify" at bounding box center [459, 368] width 640 height 17
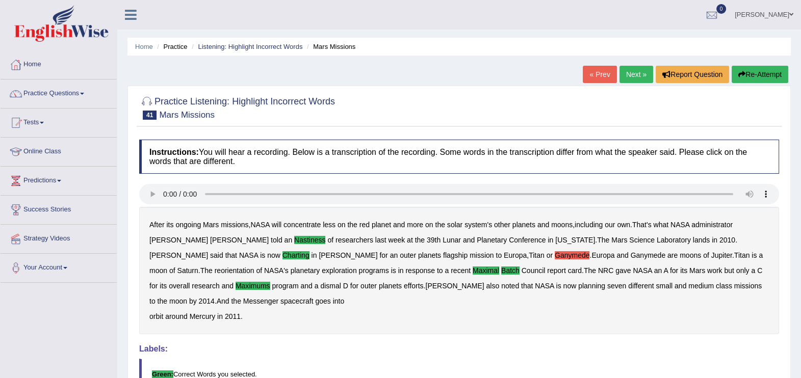
click at [348, 250] on div "After its ongoing Mars missions , NASA will concentrate less on the red planet …" at bounding box center [459, 270] width 640 height 127
click at [555, 256] on b "Ganymede" at bounding box center [572, 255] width 35 height 8
click at [745, 76] on button "Re-Attempt" at bounding box center [760, 74] width 57 height 17
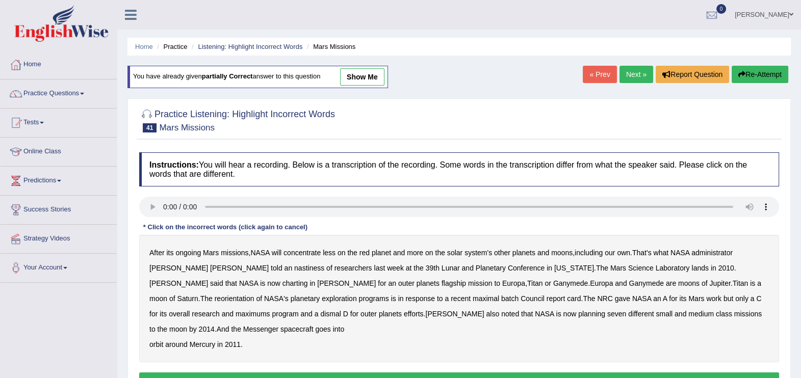
click at [294, 269] on b "nastiness" at bounding box center [309, 268] width 30 height 8
click at [308, 279] on b "charting" at bounding box center [295, 283] width 25 height 8
click at [473, 299] on b "maximal" at bounding box center [486, 299] width 27 height 8
click at [501, 298] on b "batch" at bounding box center [509, 299] width 17 height 8
click at [270, 310] on b "maximums" at bounding box center [253, 314] width 35 height 8
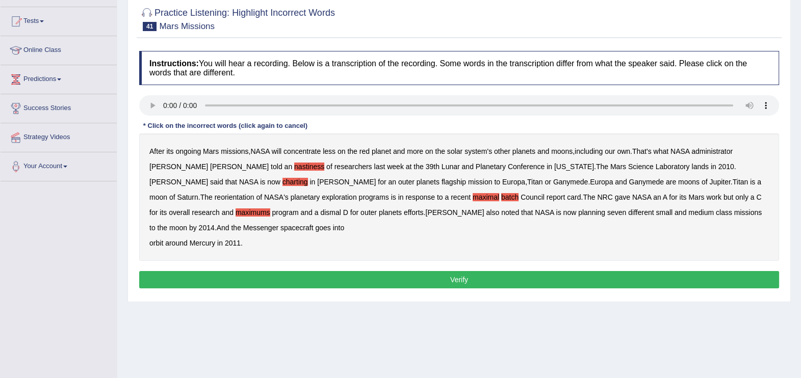
scroll to position [119, 0]
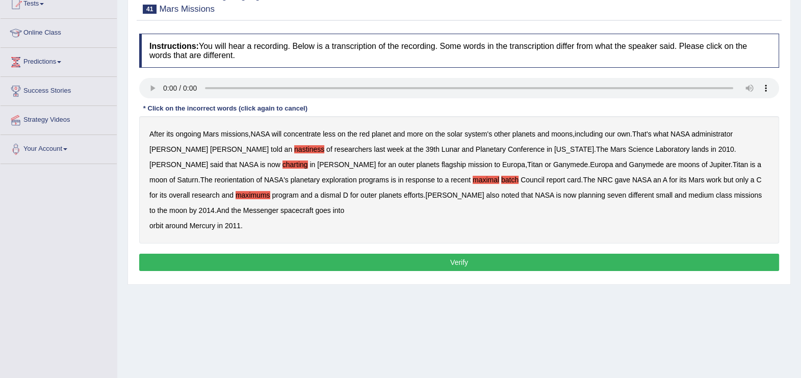
click at [418, 254] on button "Verify" at bounding box center [459, 262] width 640 height 17
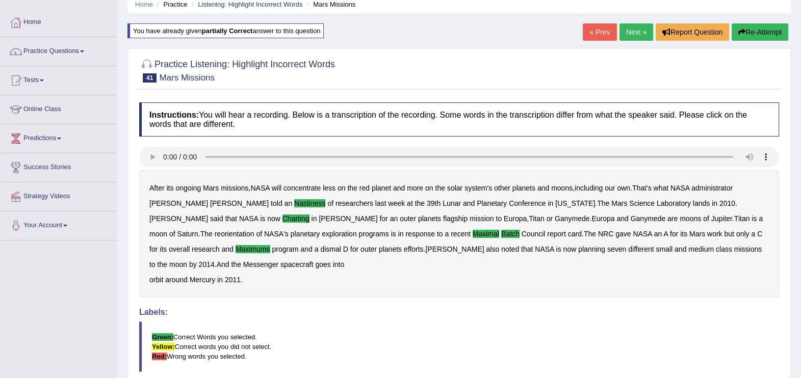
scroll to position [0, 0]
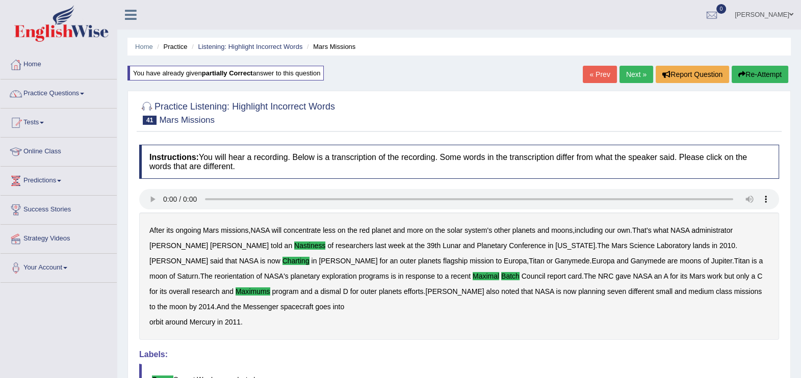
click at [644, 75] on link "Next »" at bounding box center [637, 74] width 34 height 17
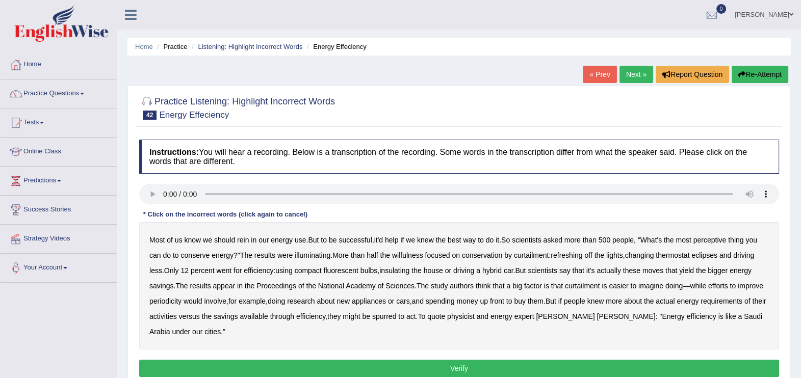
click at [709, 239] on b "perceptive" at bounding box center [710, 240] width 33 height 8
click at [411, 257] on b "wilfulness" at bounding box center [407, 255] width 31 height 8
click at [577, 258] on b "refreshing" at bounding box center [567, 255] width 32 height 8
click at [718, 253] on b "eclipses" at bounding box center [705, 255] width 26 height 8
click at [168, 303] on b "periodicity" at bounding box center [165, 301] width 32 height 8
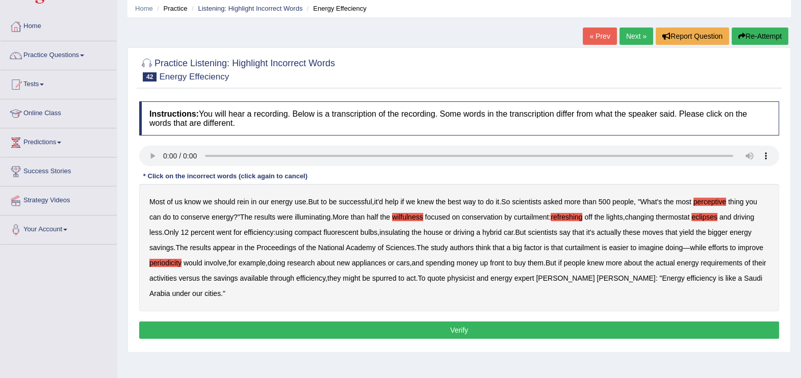
scroll to position [50, 0]
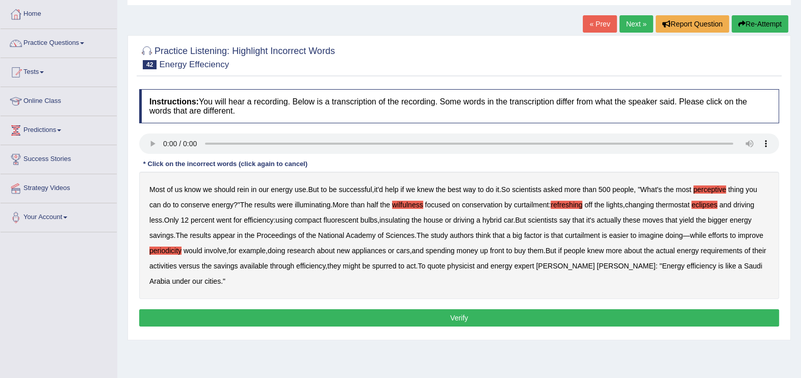
click at [475, 315] on button "Verify" at bounding box center [459, 318] width 640 height 17
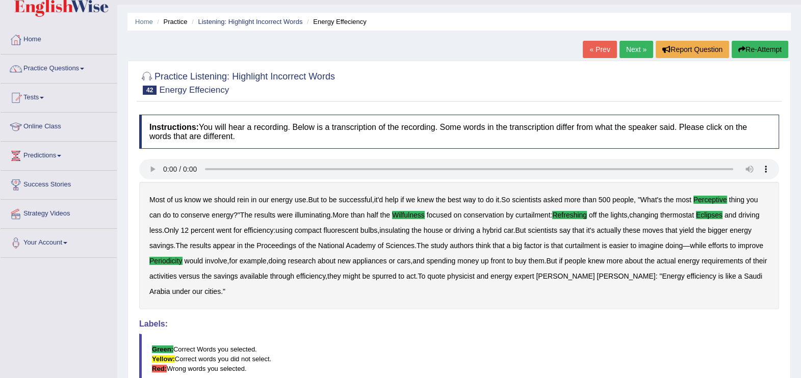
scroll to position [0, 0]
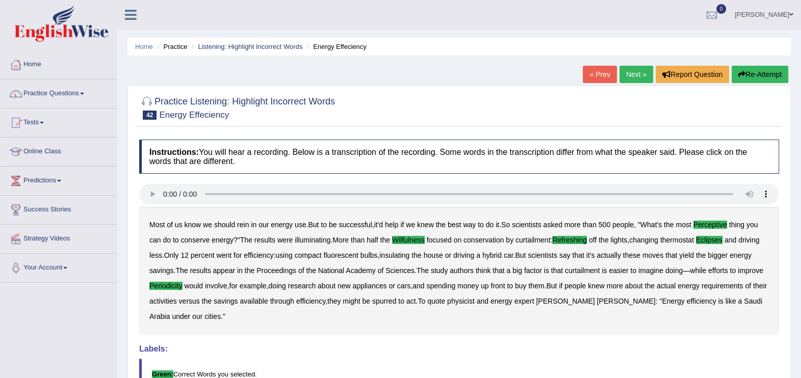
click at [640, 76] on link "Next »" at bounding box center [637, 74] width 34 height 17
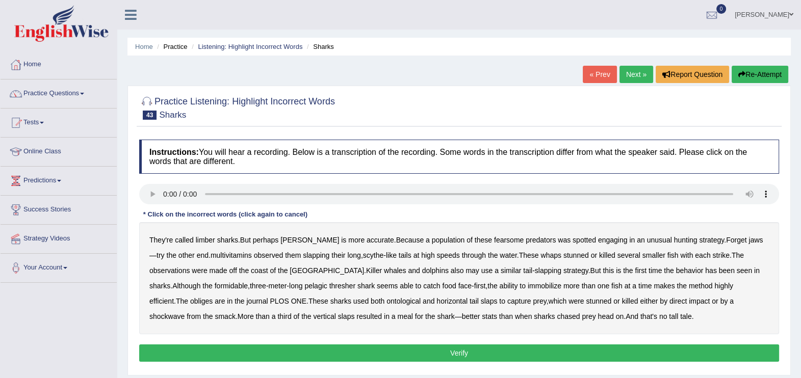
click at [209, 241] on b "limber" at bounding box center [205, 240] width 19 height 8
click at [211, 255] on b "multivitamins" at bounding box center [231, 255] width 41 height 8
click at [213, 297] on b "obliges" at bounding box center [201, 301] width 22 height 8
click at [387, 300] on b "ontological" at bounding box center [404, 301] width 34 height 8
click at [518, 353] on button "Verify" at bounding box center [459, 353] width 640 height 17
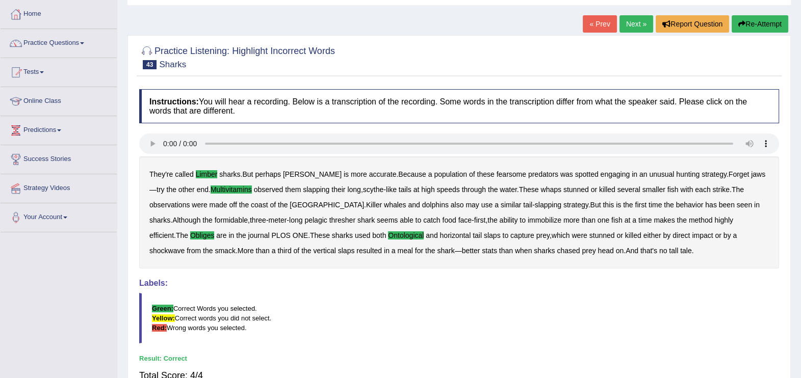
scroll to position [25, 0]
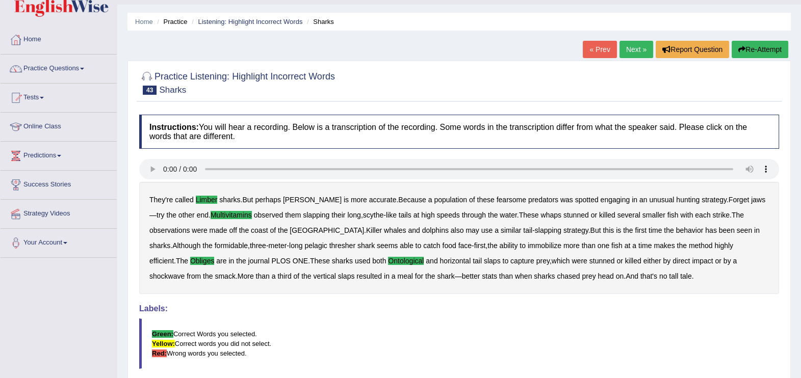
click at [641, 47] on link "Next »" at bounding box center [637, 49] width 34 height 17
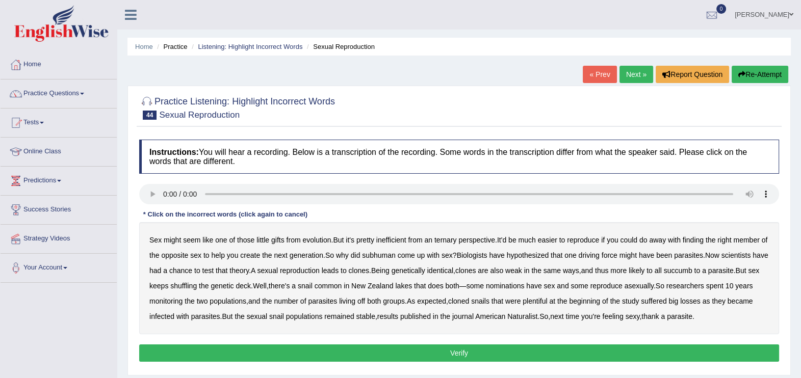
click at [451, 240] on b "ternary" at bounding box center [446, 240] width 22 height 8
click at [394, 255] on b "subhuman" at bounding box center [378, 255] width 33 height 8
click at [693, 271] on b "succumb" at bounding box center [678, 271] width 29 height 8
click at [525, 287] on b "nominations" at bounding box center [505, 286] width 39 height 8
click at [552, 355] on button "Verify" at bounding box center [459, 353] width 640 height 17
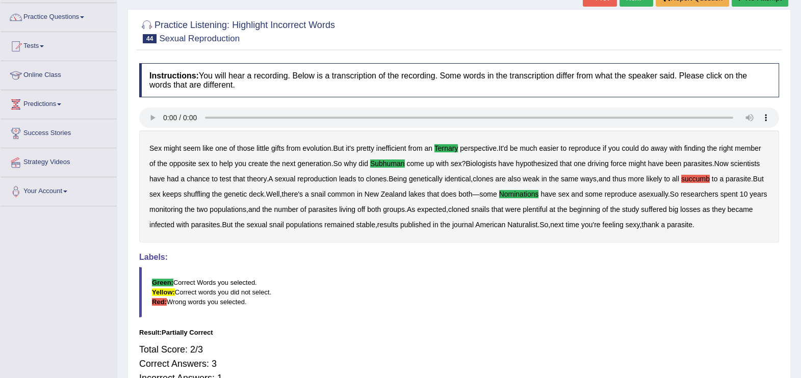
scroll to position [110, 0]
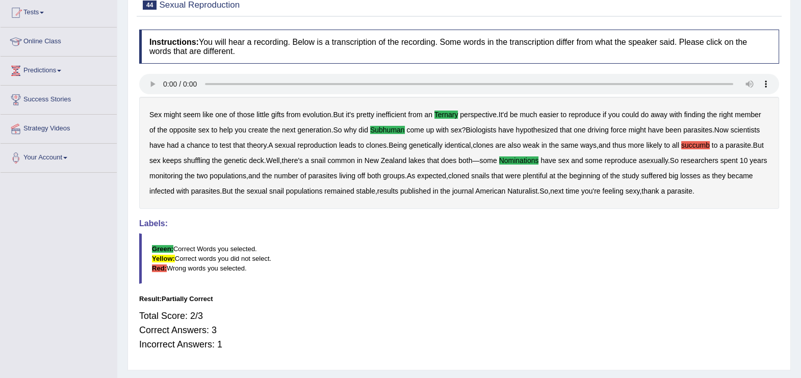
click at [702, 141] on b "succumb" at bounding box center [695, 145] width 29 height 8
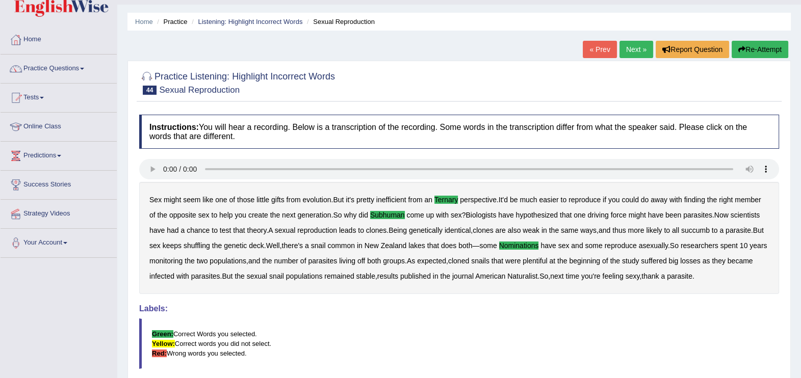
scroll to position [0, 0]
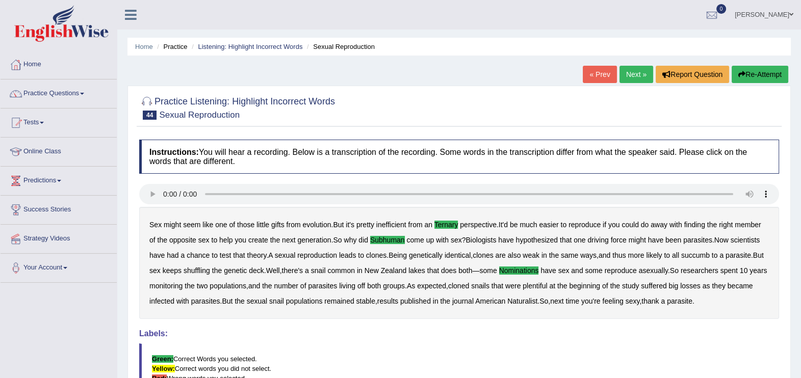
click at [765, 73] on button "Re-Attempt" at bounding box center [760, 74] width 57 height 17
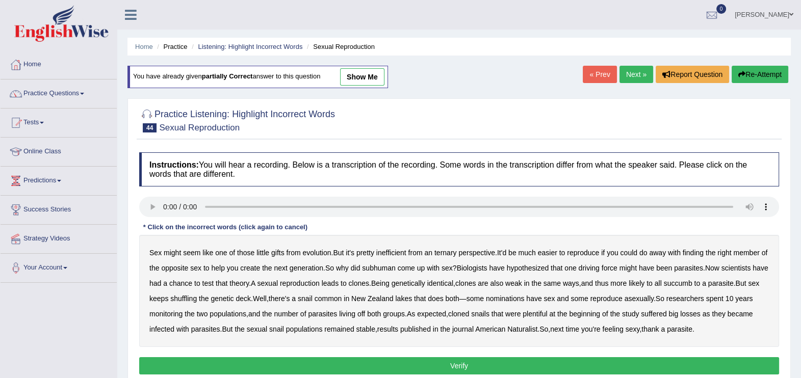
click at [400, 252] on b "inefficient" at bounding box center [391, 253] width 30 height 8
click at [453, 255] on b "ternary" at bounding box center [446, 253] width 22 height 8
click at [393, 268] on b "subhuman" at bounding box center [378, 268] width 33 height 8
click at [525, 296] on b "nominations" at bounding box center [505, 299] width 39 height 8
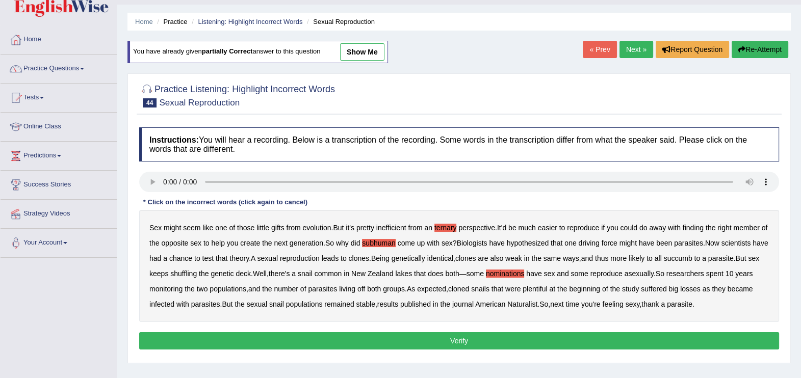
scroll to position [50, 0]
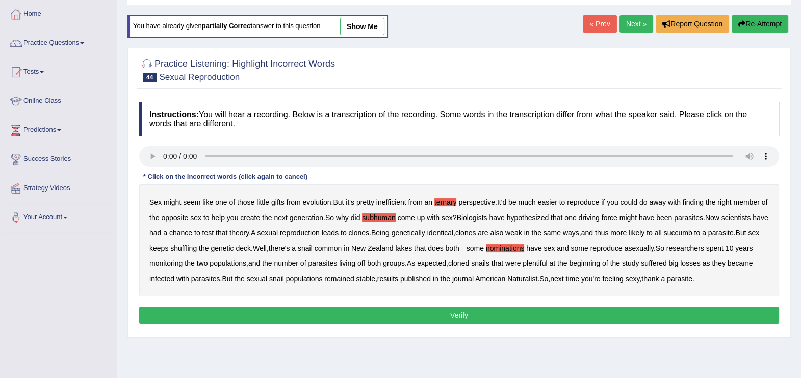
click at [576, 312] on button "Verify" at bounding box center [459, 315] width 640 height 17
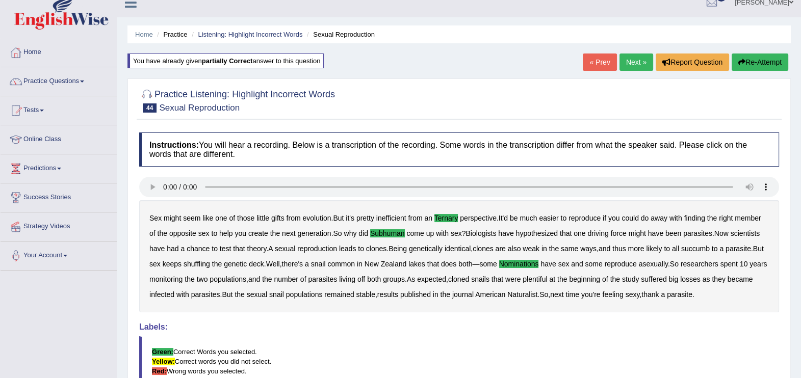
scroll to position [0, 0]
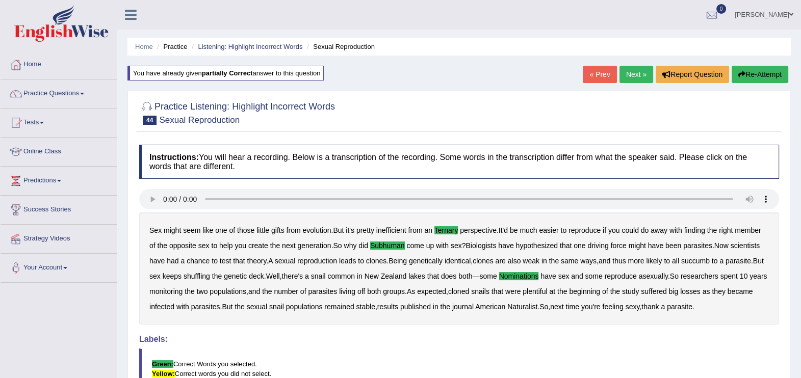
click at [630, 71] on link "Next »" at bounding box center [637, 74] width 34 height 17
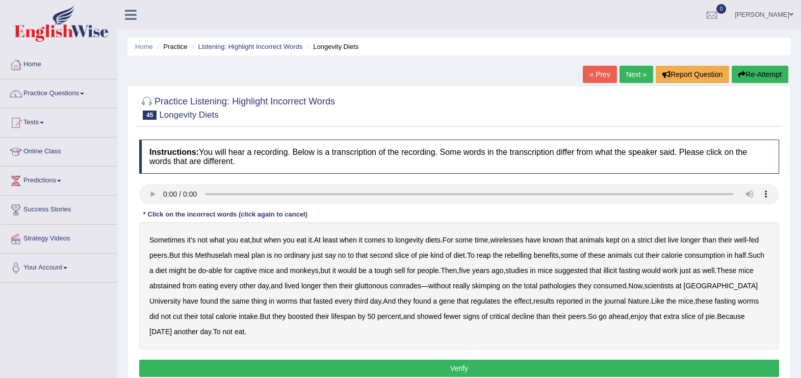
click at [521, 241] on b "wirelesses" at bounding box center [506, 240] width 33 height 8
click at [527, 256] on b "rebelling" at bounding box center [518, 255] width 27 height 8
click at [617, 270] on b "illicit" at bounding box center [610, 271] width 13 height 8
click at [576, 287] on b "pathologies" at bounding box center [558, 286] width 37 height 8
click at [490, 317] on b "critical" at bounding box center [500, 317] width 20 height 8
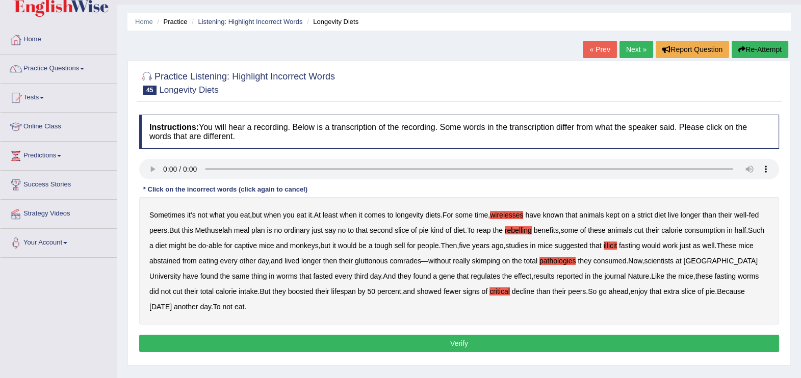
scroll to position [50, 0]
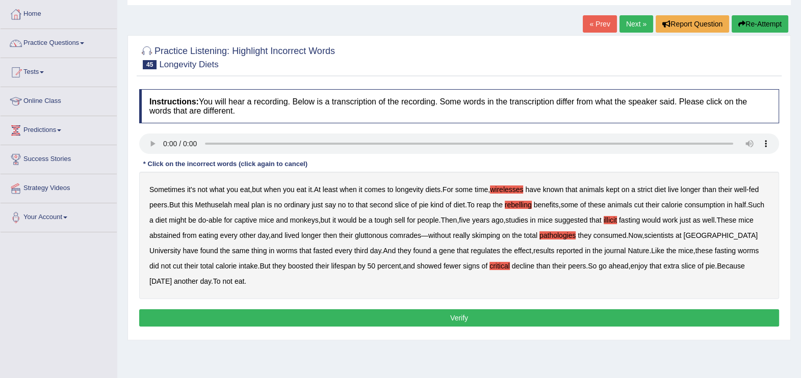
click at [478, 311] on button "Verify" at bounding box center [459, 318] width 640 height 17
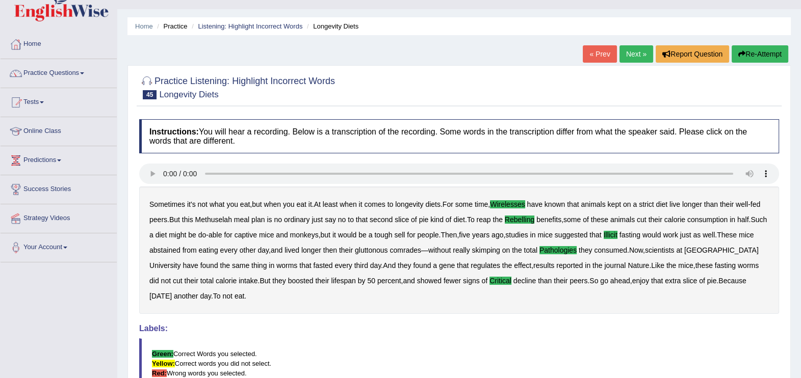
scroll to position [0, 0]
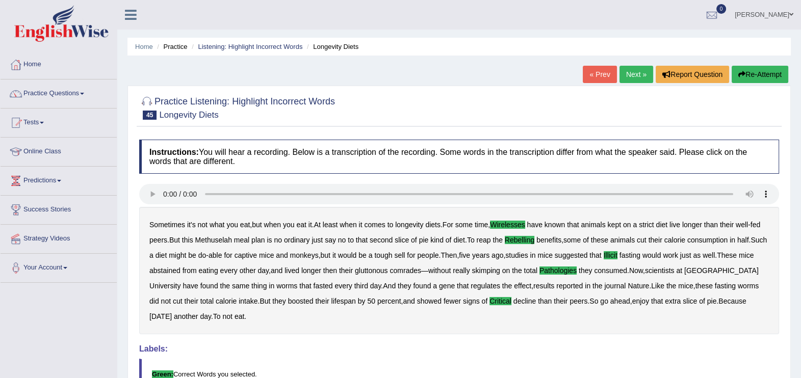
click at [629, 72] on link "Next »" at bounding box center [637, 74] width 34 height 17
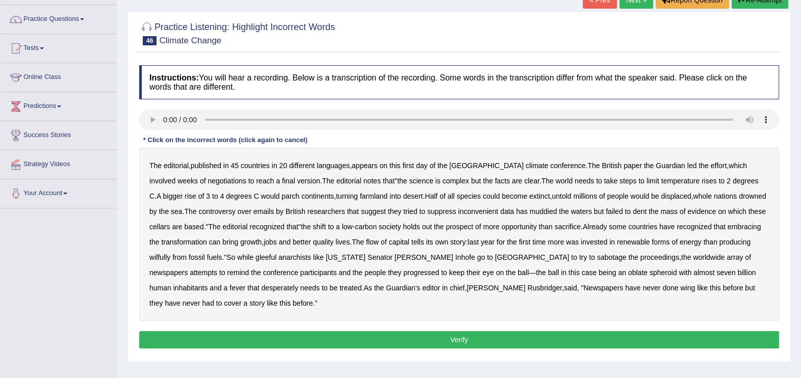
scroll to position [76, 0]
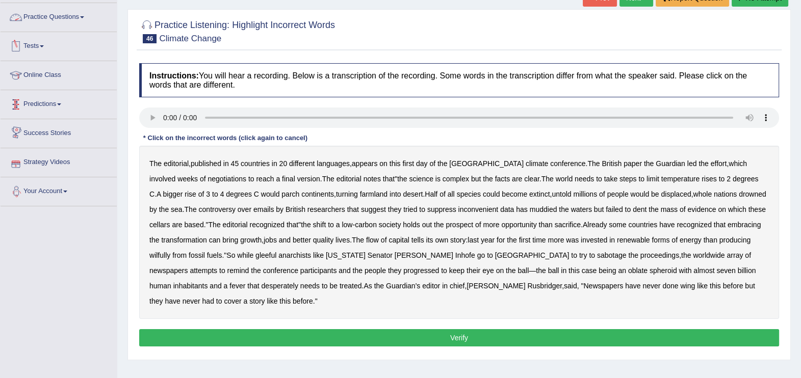
click at [61, 20] on link "Practice Questions" at bounding box center [59, 15] width 116 height 25
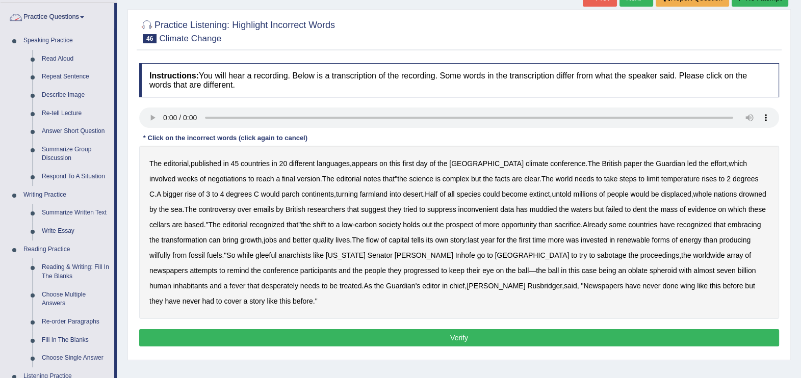
click at [61, 21] on link "Practice Questions" at bounding box center [58, 15] width 114 height 25
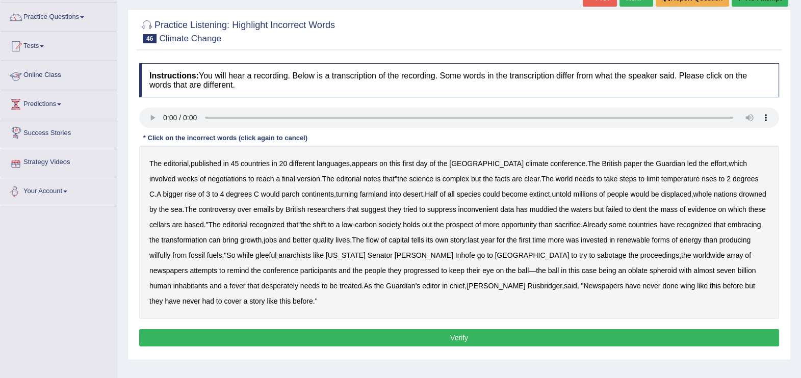
click at [44, 71] on link "Online Class" at bounding box center [59, 73] width 116 height 25
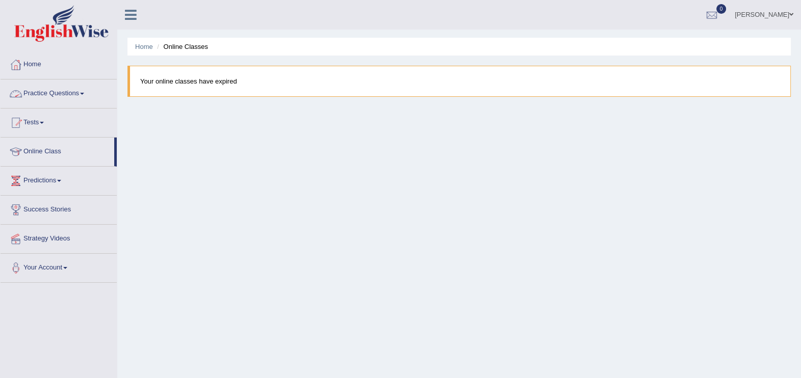
click at [43, 95] on link "Practice Questions" at bounding box center [59, 92] width 116 height 25
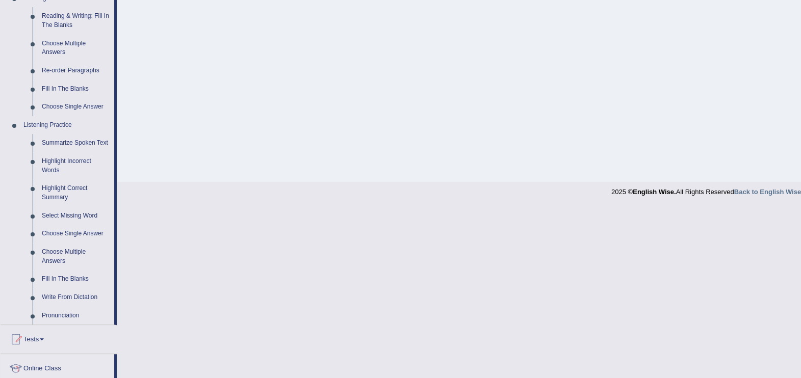
scroll to position [340, 0]
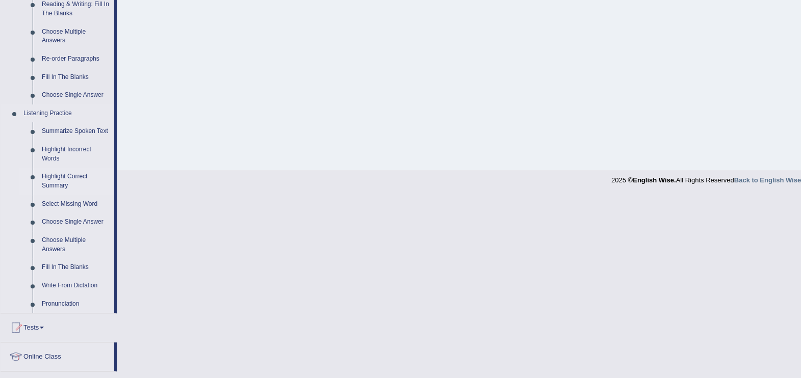
click at [72, 178] on link "Highlight Correct Summary" at bounding box center [75, 181] width 77 height 27
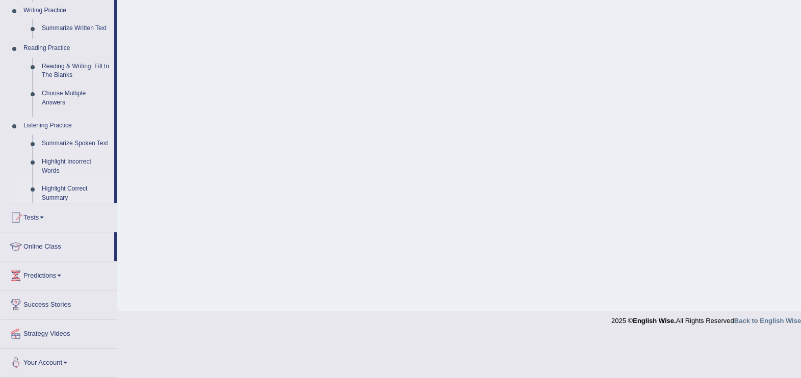
scroll to position [157, 0]
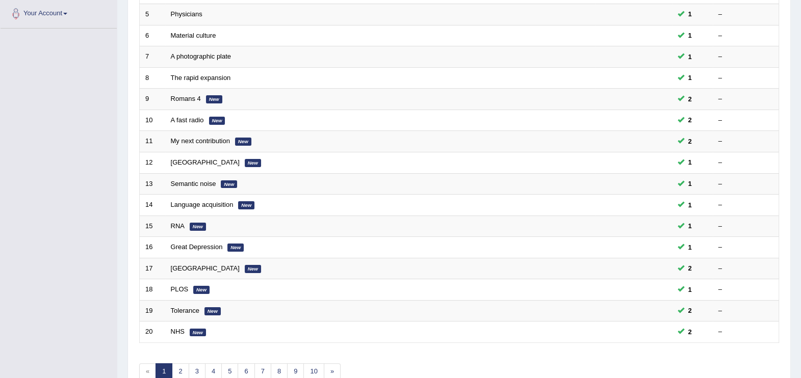
scroll to position [294, 0]
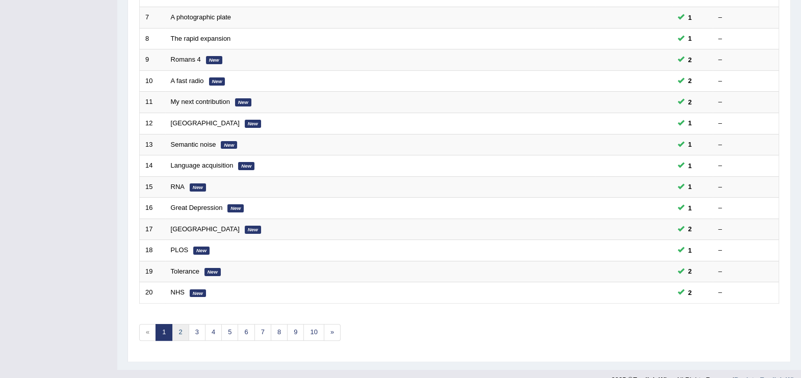
click at [182, 324] on link "2" at bounding box center [180, 332] width 17 height 17
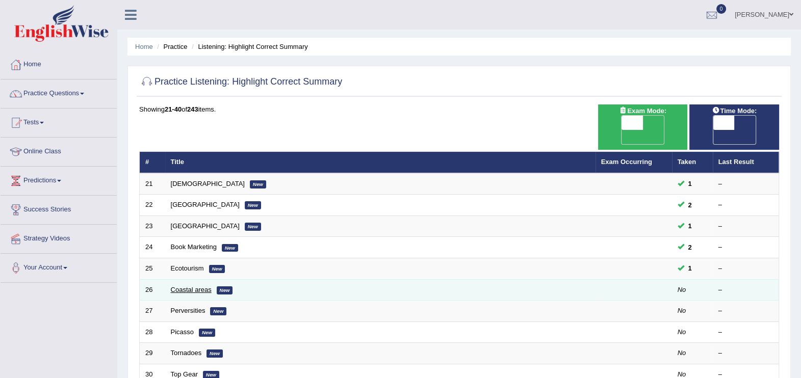
click at [184, 286] on link "Coastal areas" at bounding box center [191, 290] width 41 height 8
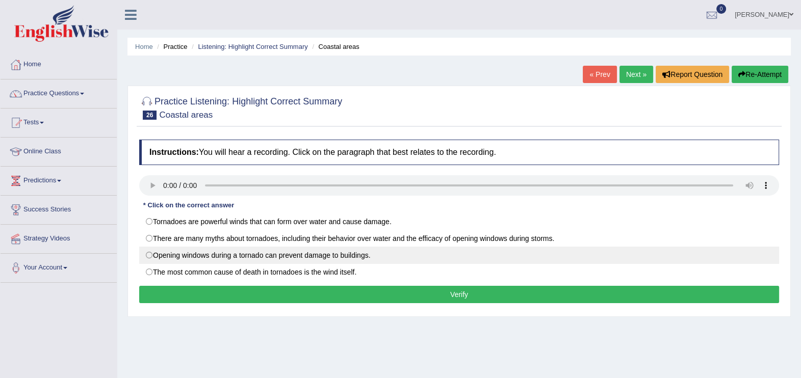
click at [200, 257] on label "Opening windows during a tornado can prevent damage to buildings." at bounding box center [459, 255] width 640 height 17
radio input "true"
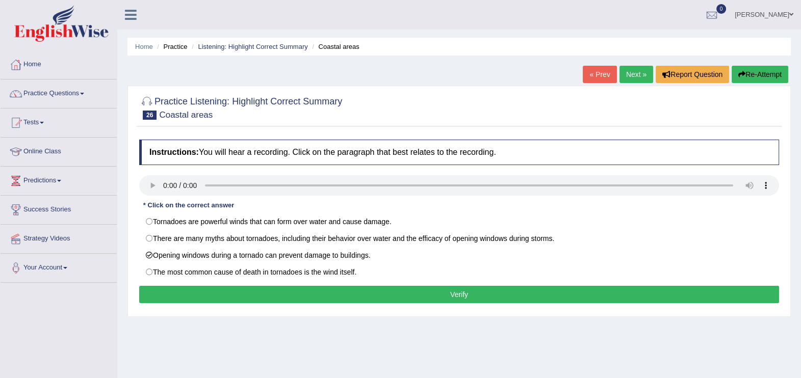
click at [224, 292] on button "Verify" at bounding box center [459, 294] width 640 height 17
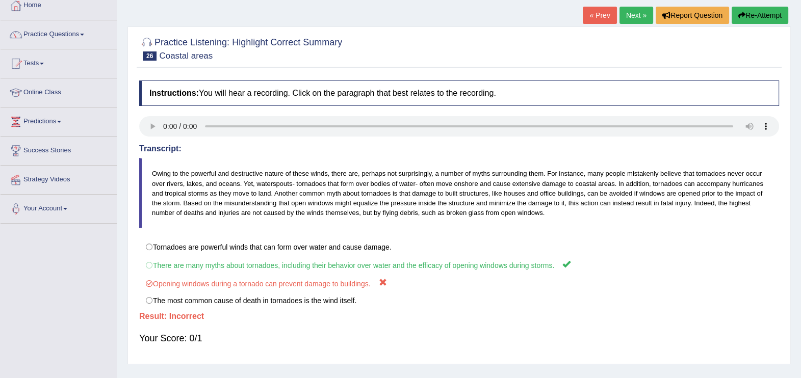
scroll to position [8, 0]
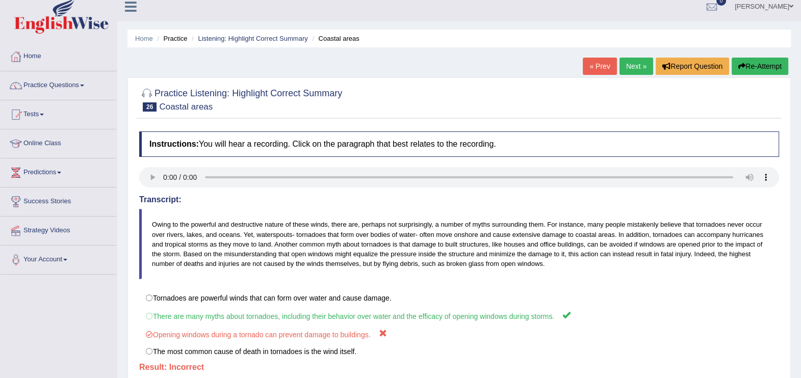
click at [776, 62] on button "Re-Attempt" at bounding box center [760, 66] width 57 height 17
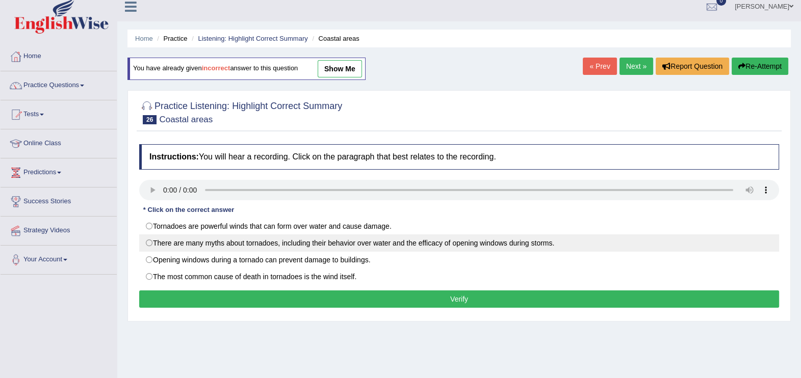
click at [176, 247] on label "There are many myths about tornadoes, including their behavior over water and t…" at bounding box center [459, 243] width 640 height 17
radio input "true"
click at [176, 247] on label "There are many myths about tornadoes, including their behavior over water and t…" at bounding box center [459, 243] width 640 height 17
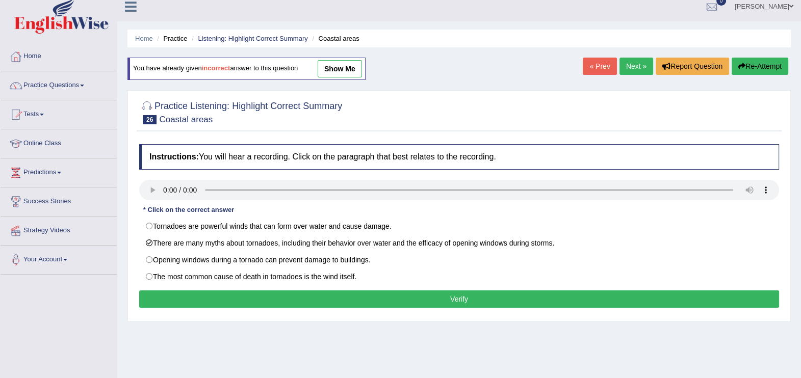
click at [462, 300] on button "Verify" at bounding box center [459, 299] width 640 height 17
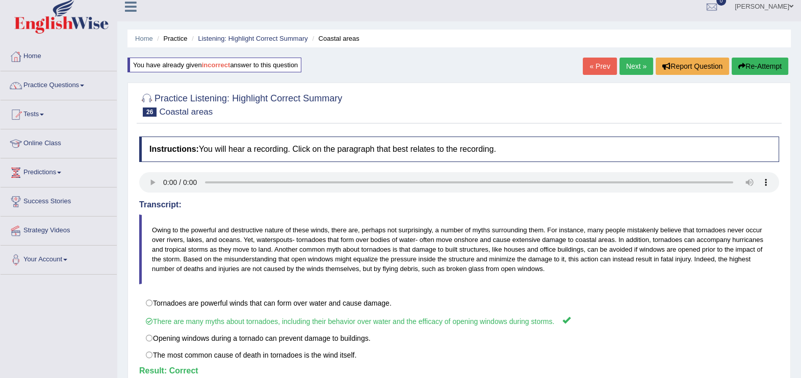
click at [629, 64] on link "Next »" at bounding box center [637, 66] width 34 height 17
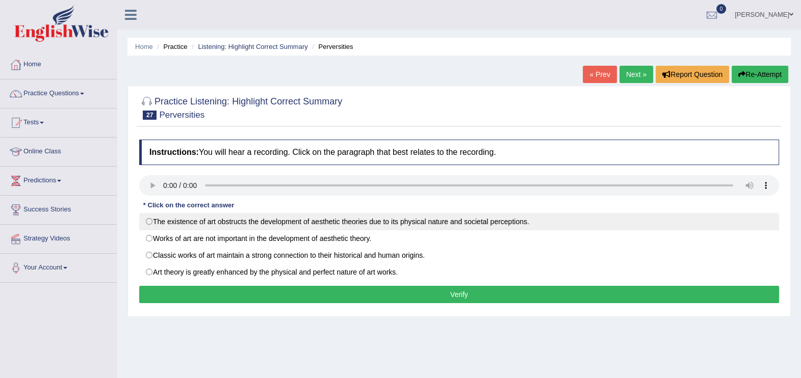
click at [313, 222] on label "The existence of art obstructs the development of aesthetic theories due to its…" at bounding box center [459, 221] width 640 height 17
radio input "true"
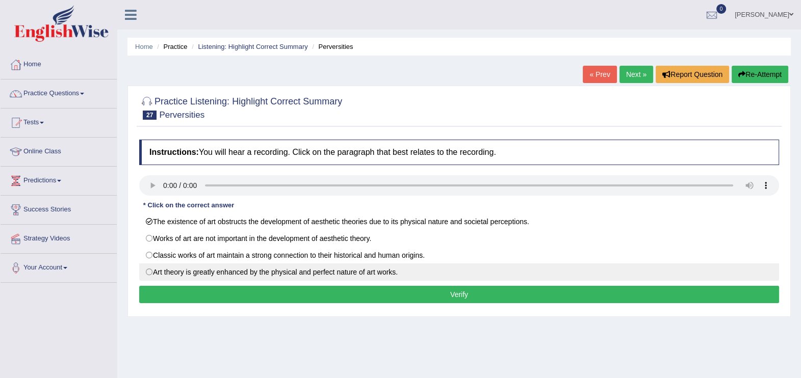
click at [384, 275] on label "Art theory is greatly enhanced by the physical and perfect nature of art works." at bounding box center [459, 272] width 640 height 17
radio input "true"
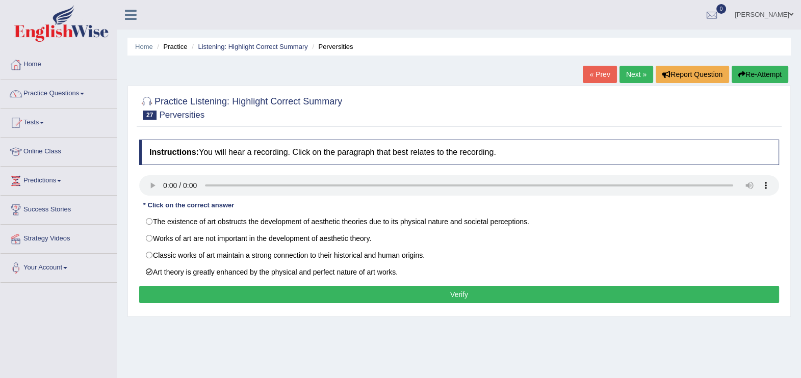
click at [492, 294] on button "Verify" at bounding box center [459, 294] width 640 height 17
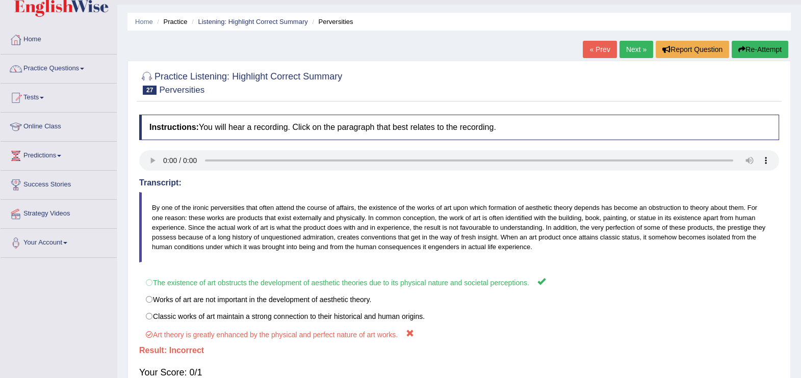
scroll to position [68, 0]
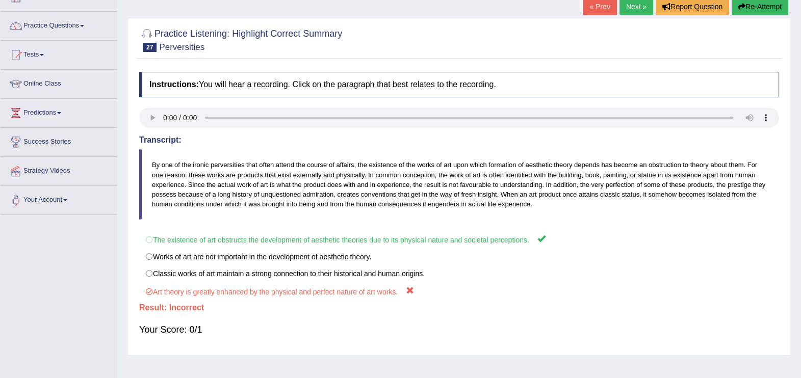
click at [640, 5] on link "Next »" at bounding box center [637, 6] width 34 height 17
